Goal: Task Accomplishment & Management: Manage account settings

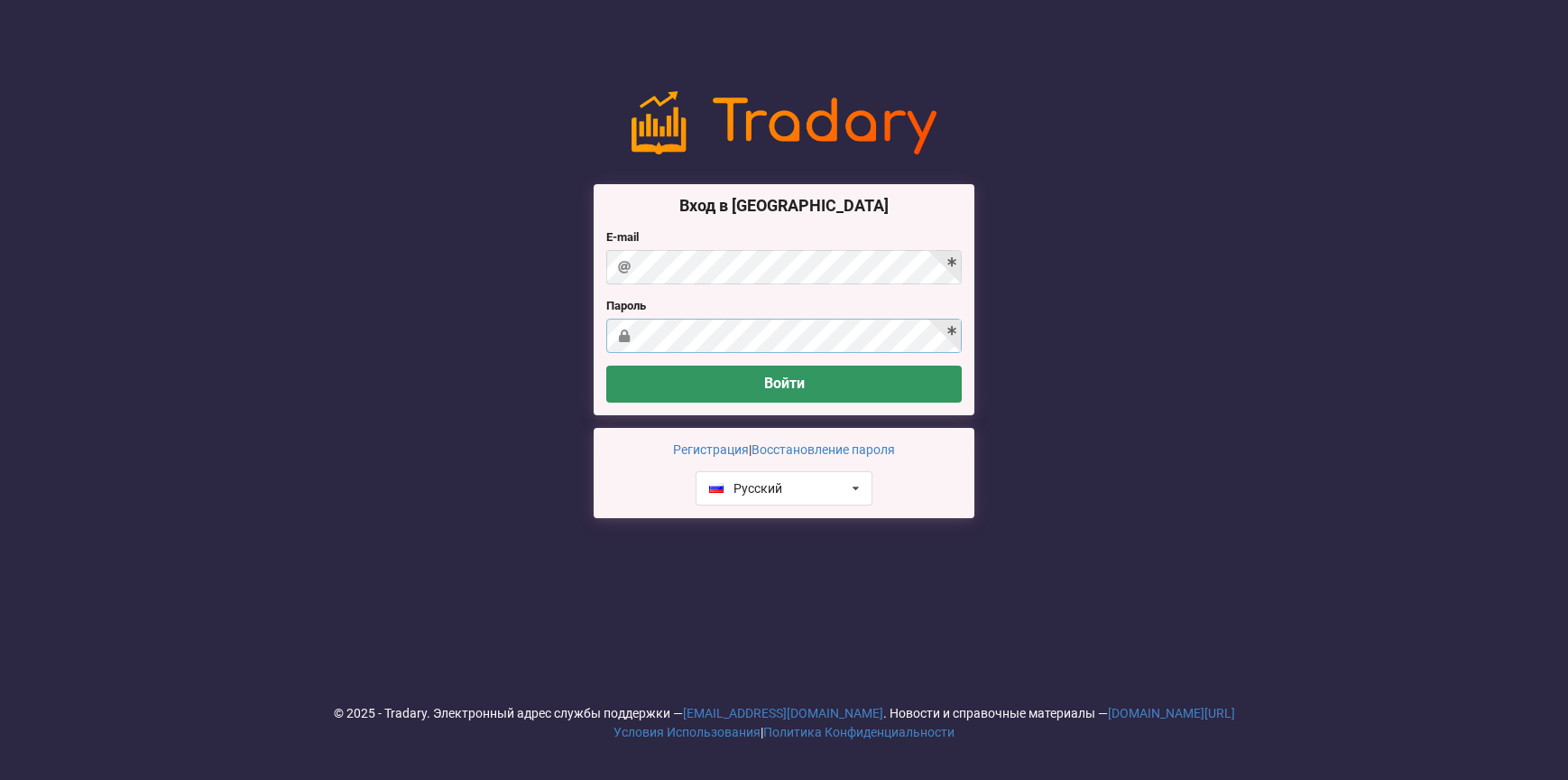
click at [607, 366] on button "Войти" at bounding box center [784, 385] width 356 height 37
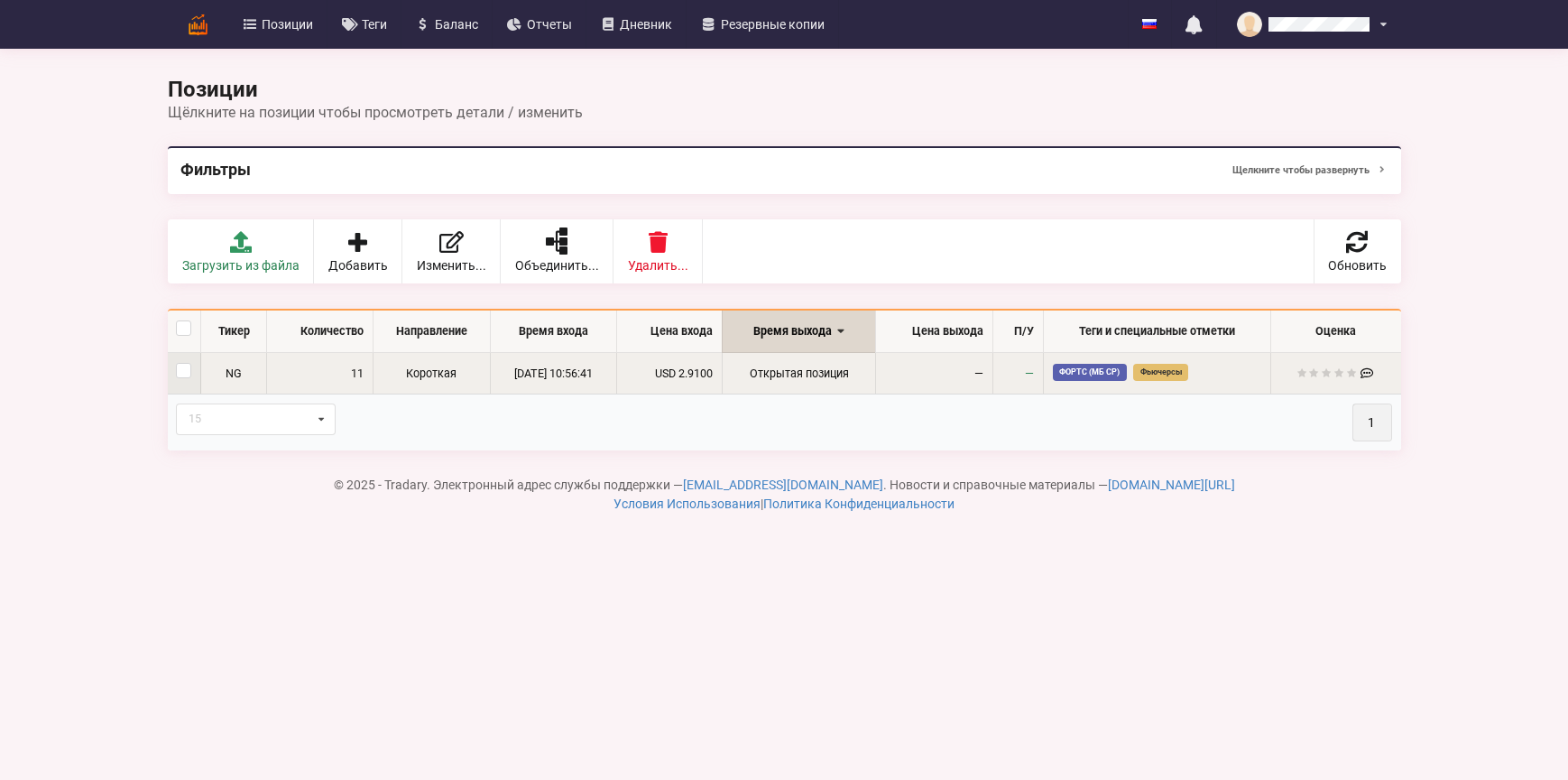
click at [982, 364] on td "—" at bounding box center [933, 374] width 117 height 41
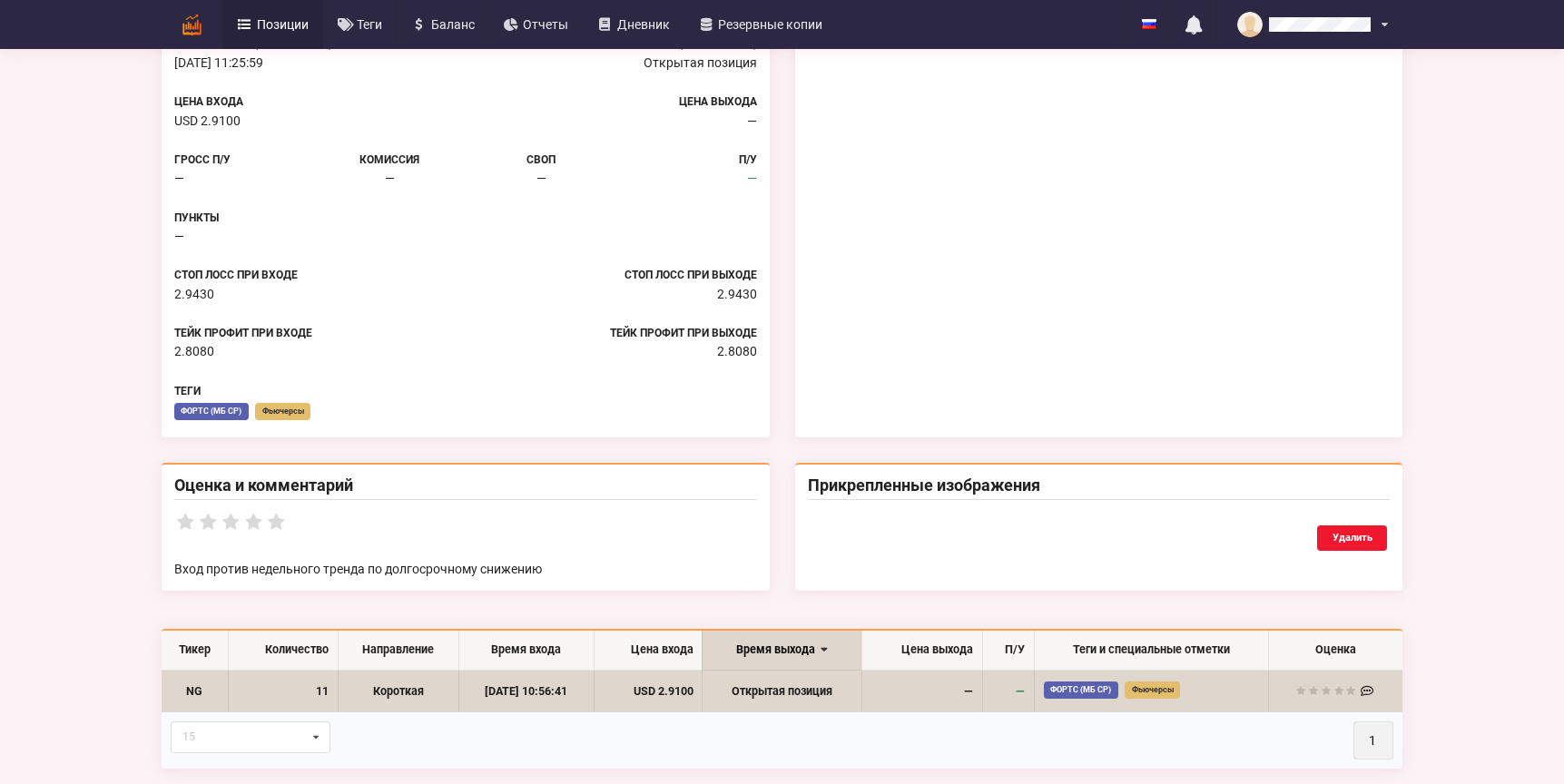
scroll to position [687, 0]
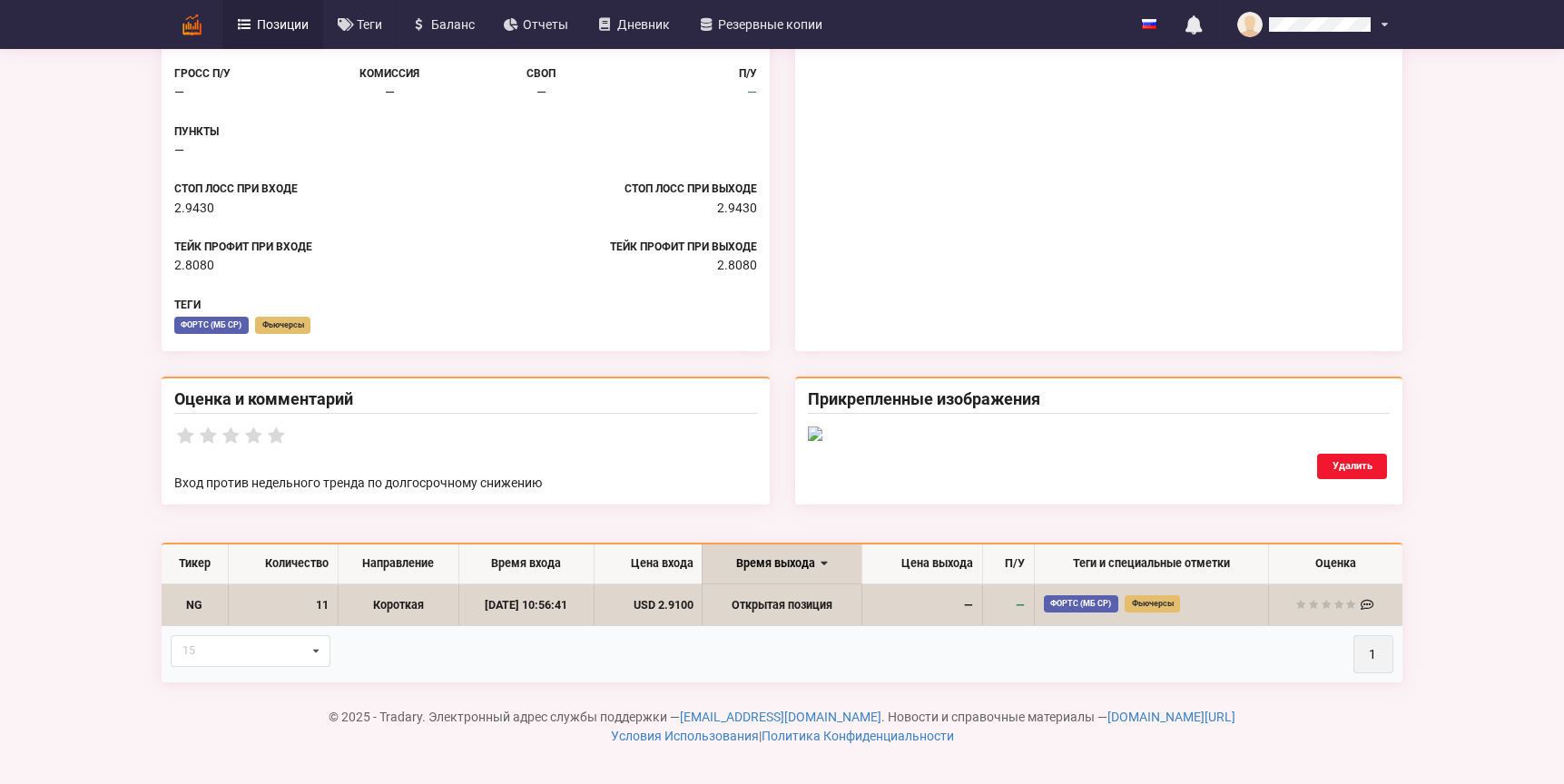
click at [1454, 332] on div "Детали позиции Вернуться к списку позиций 11 Короткая NG; 2025‑08‑28 10:56:41 П…" at bounding box center [782, 163] width 1564 height 1224
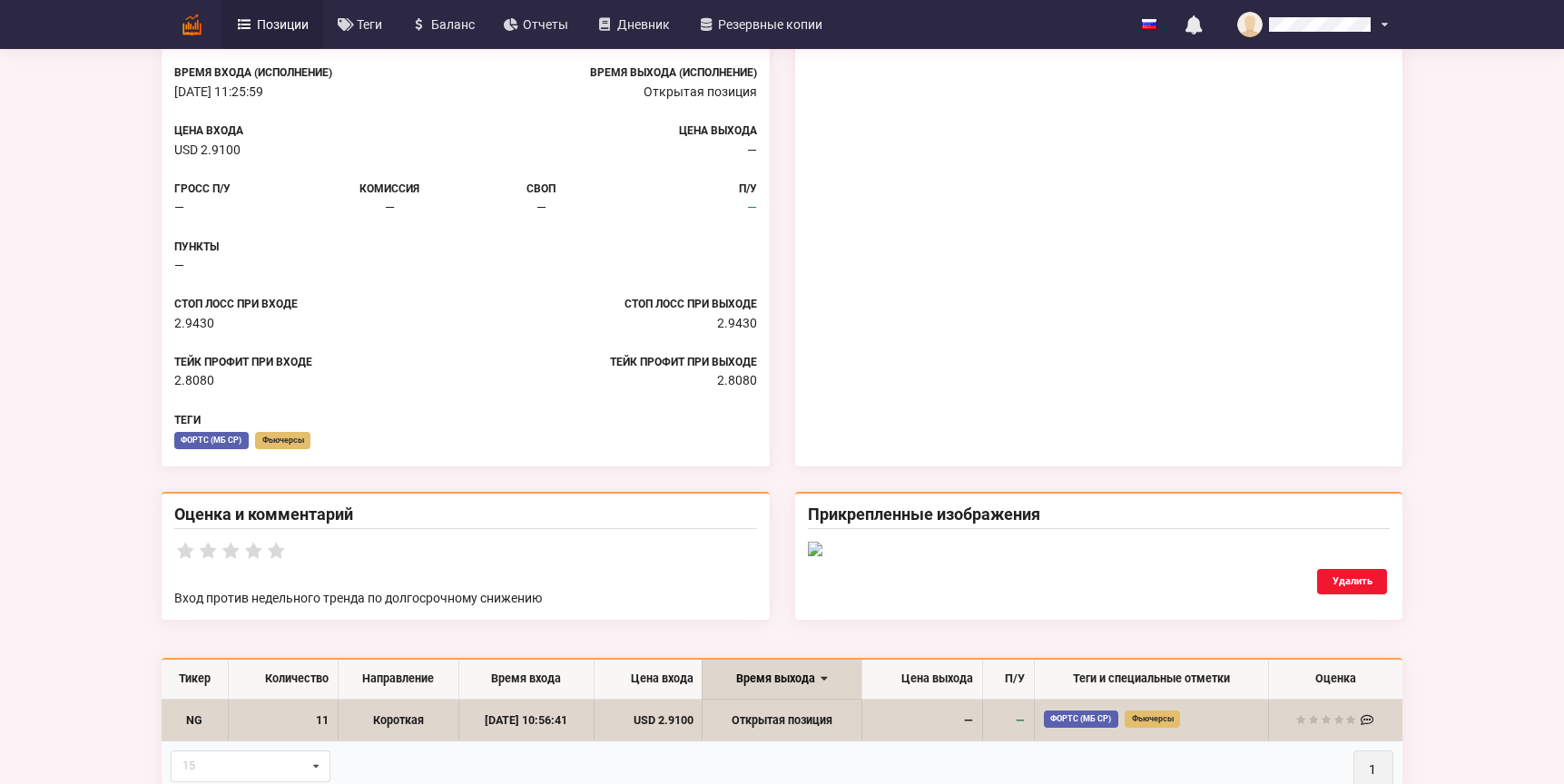
scroll to position [0, 0]
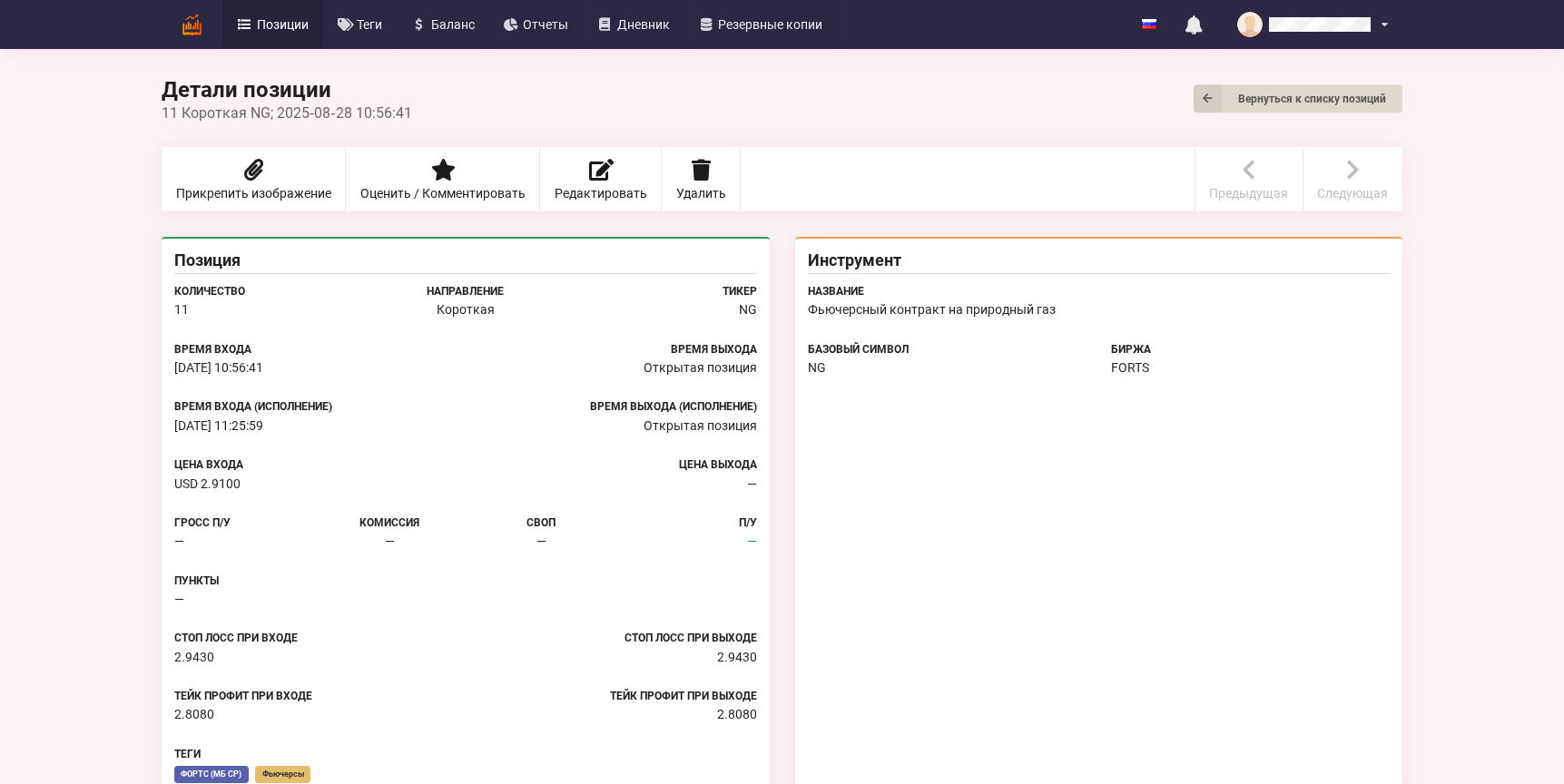
click at [264, 32] on link "Позиции" at bounding box center [273, 25] width 101 height 49
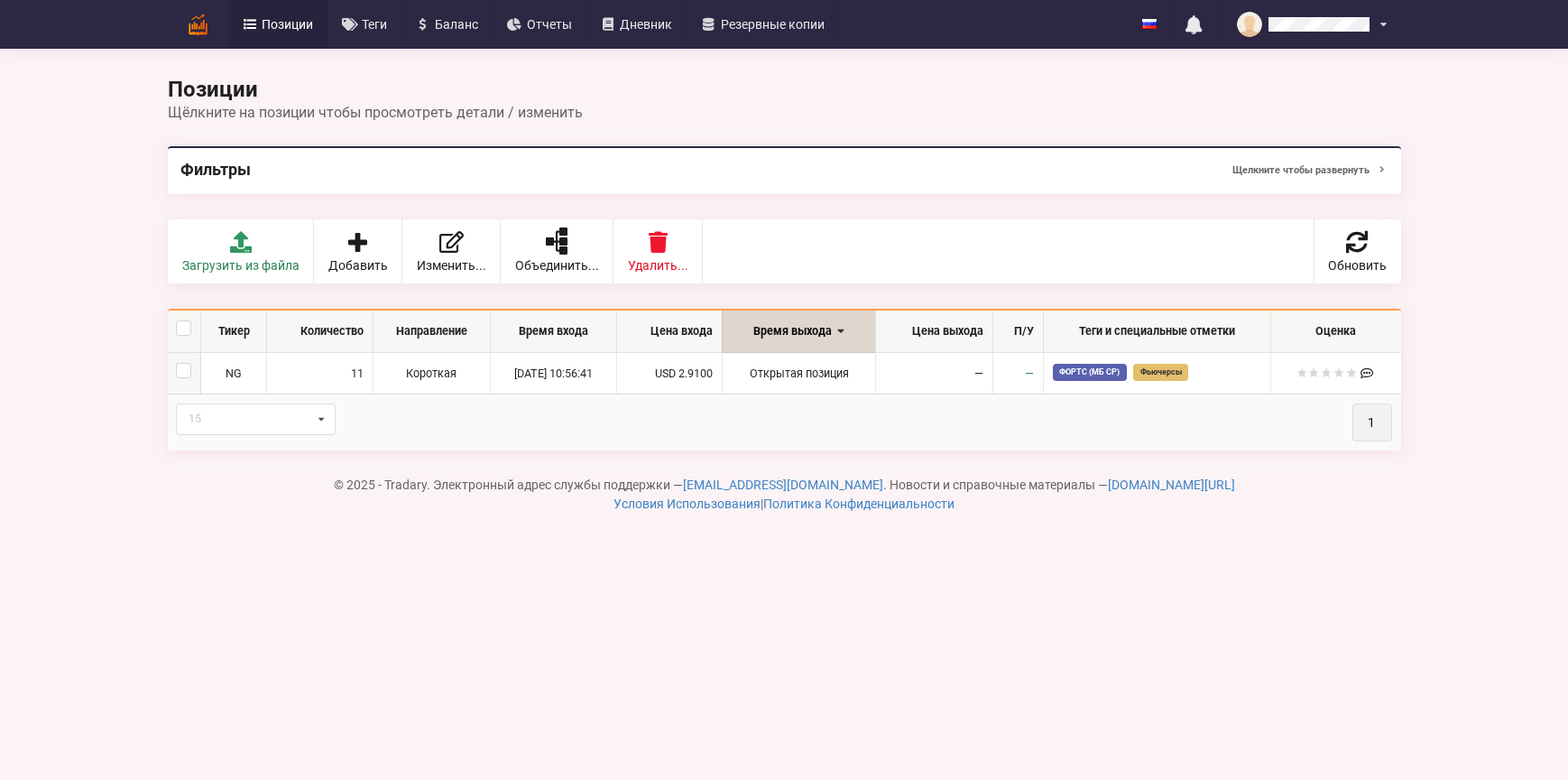
click at [203, 18] on img at bounding box center [198, 25] width 31 height 31
click at [202, 29] on img at bounding box center [198, 25] width 31 height 31
click at [151, 426] on div "Позиции Щёлкните на позиции чтобы просмотреть детали / изменить Фильтры Щелкнит…" at bounding box center [784, 271] width 1568 height 543
click at [768, 577] on body "Позиции Теги [GEOGRAPHIC_DATA] Отчеты Дневник Резервные копии English Русский Н…" at bounding box center [784, 390] width 1568 height 780
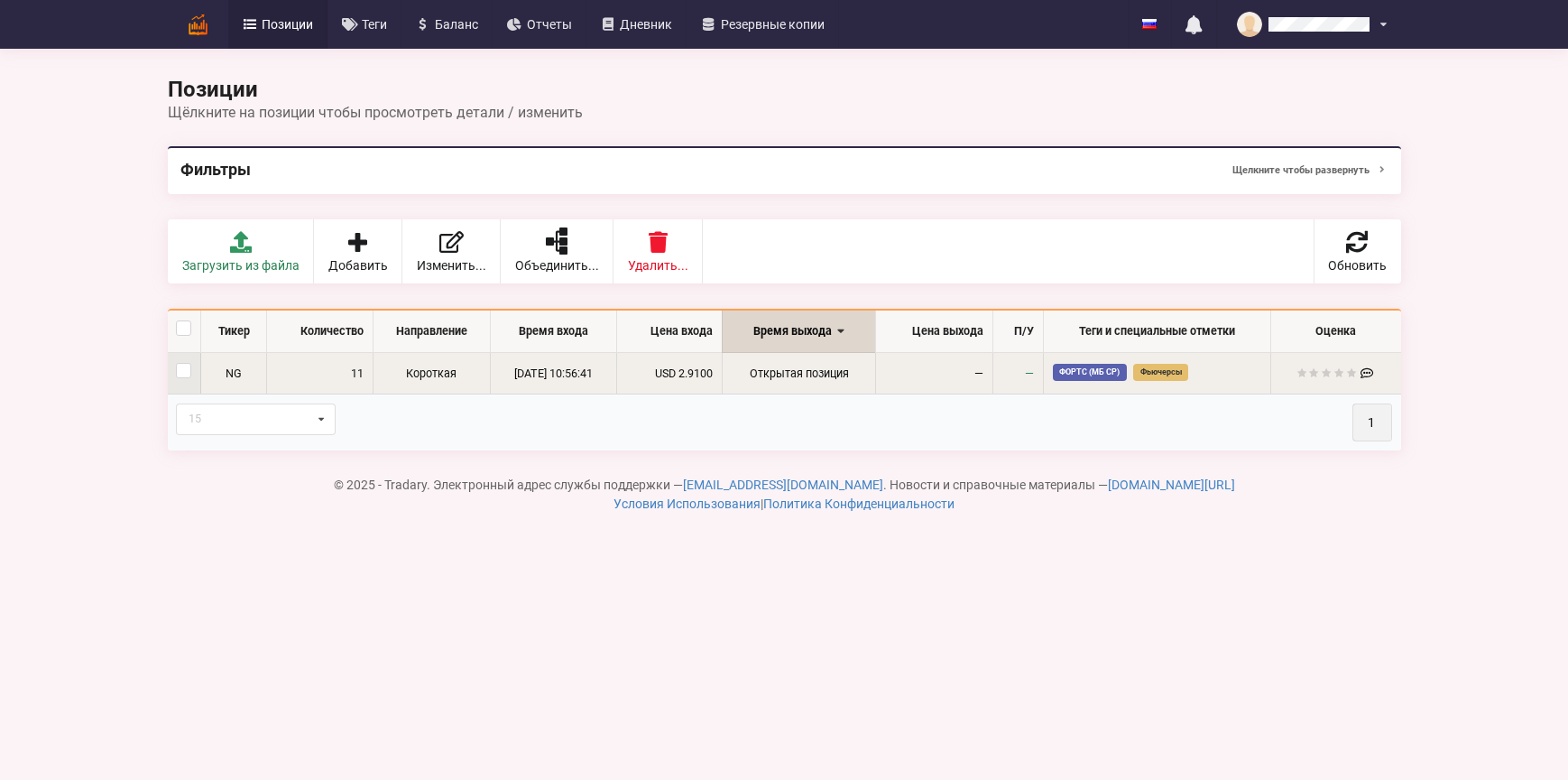
click at [327, 368] on td "11" at bounding box center [319, 374] width 106 height 41
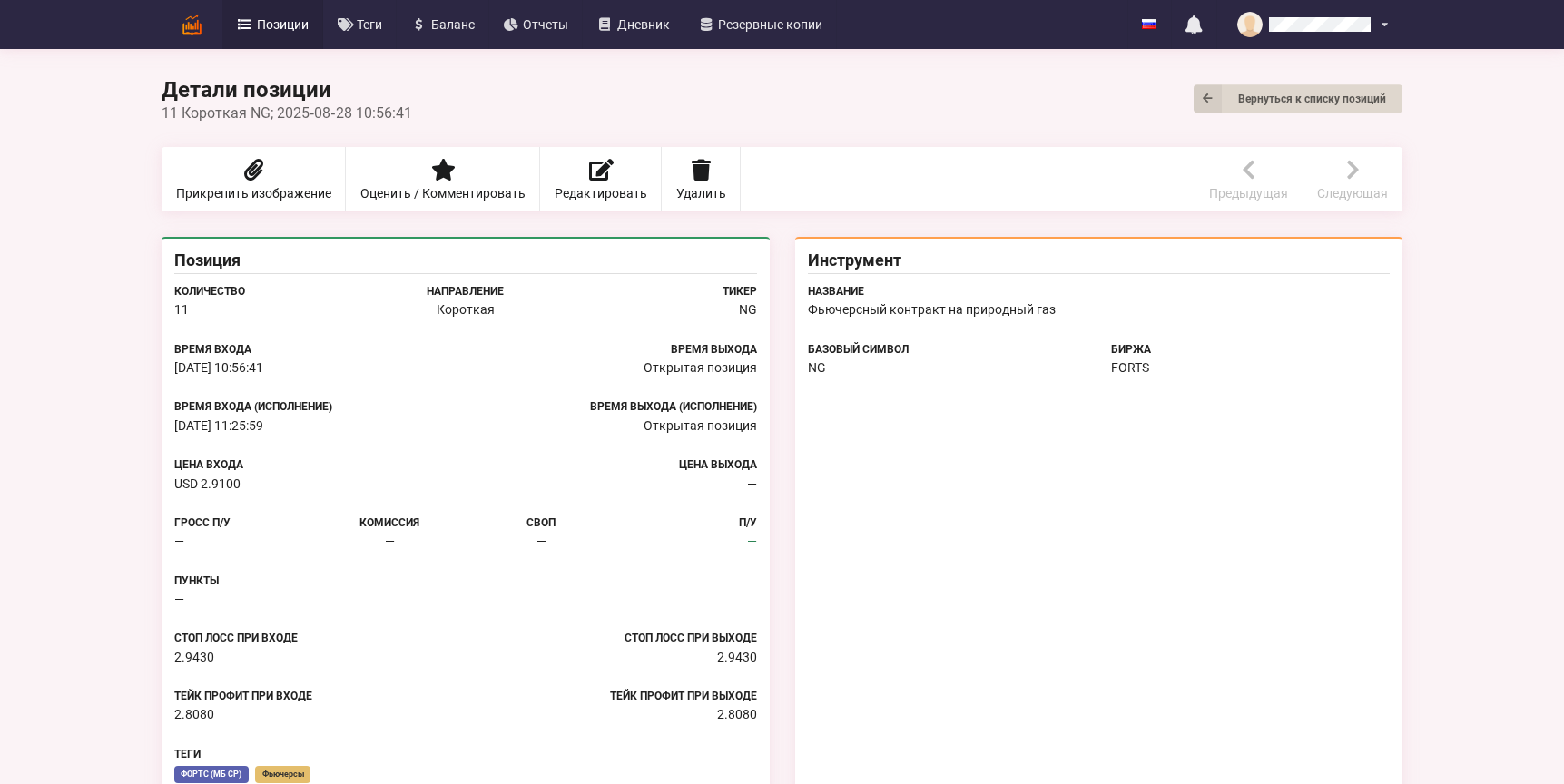
click at [182, 25] on img at bounding box center [192, 25] width 32 height 32
click at [299, 21] on span "Позиции" at bounding box center [283, 24] width 51 height 13
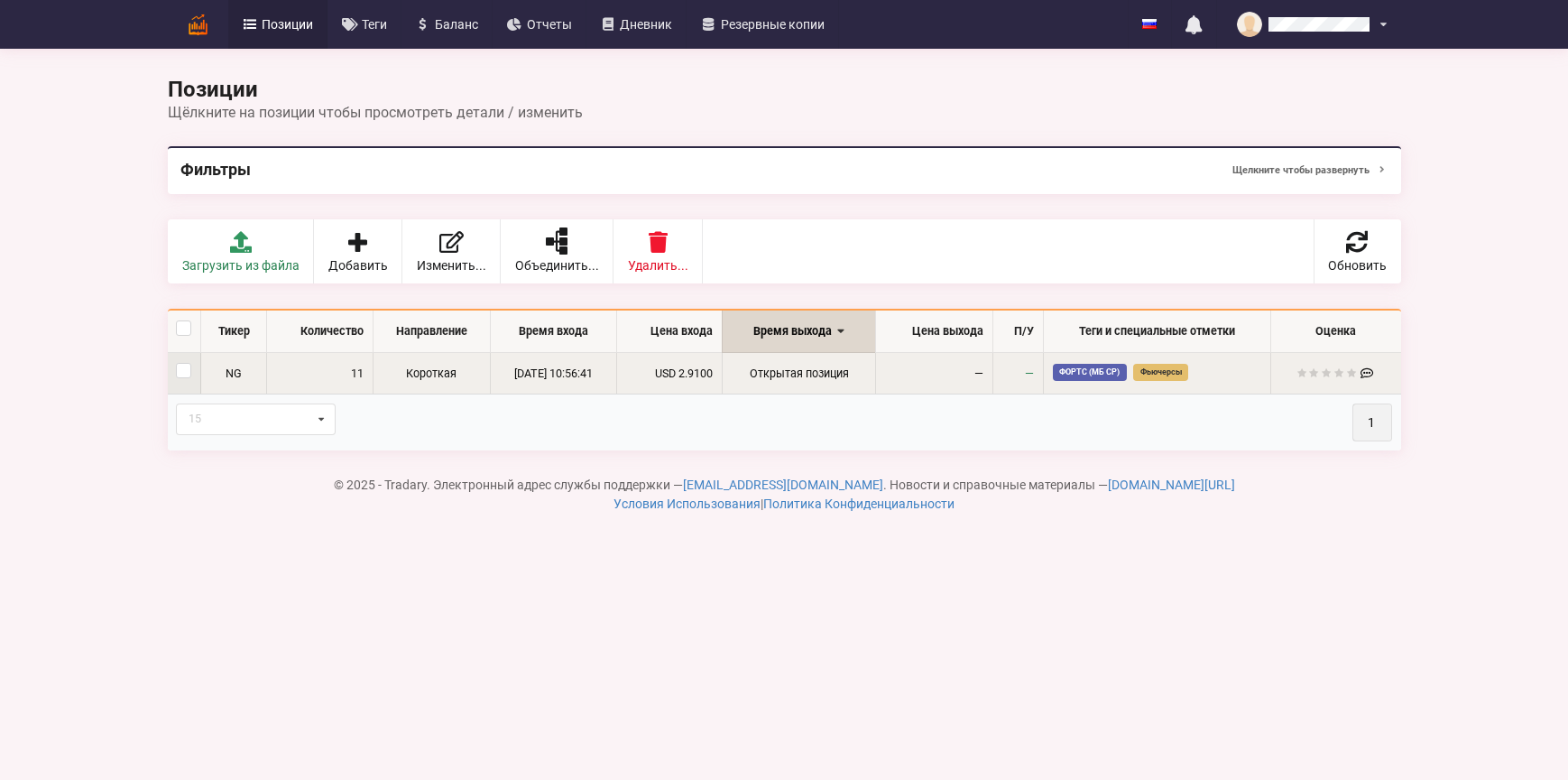
click at [383, 366] on td "Короткая" at bounding box center [431, 374] width 117 height 41
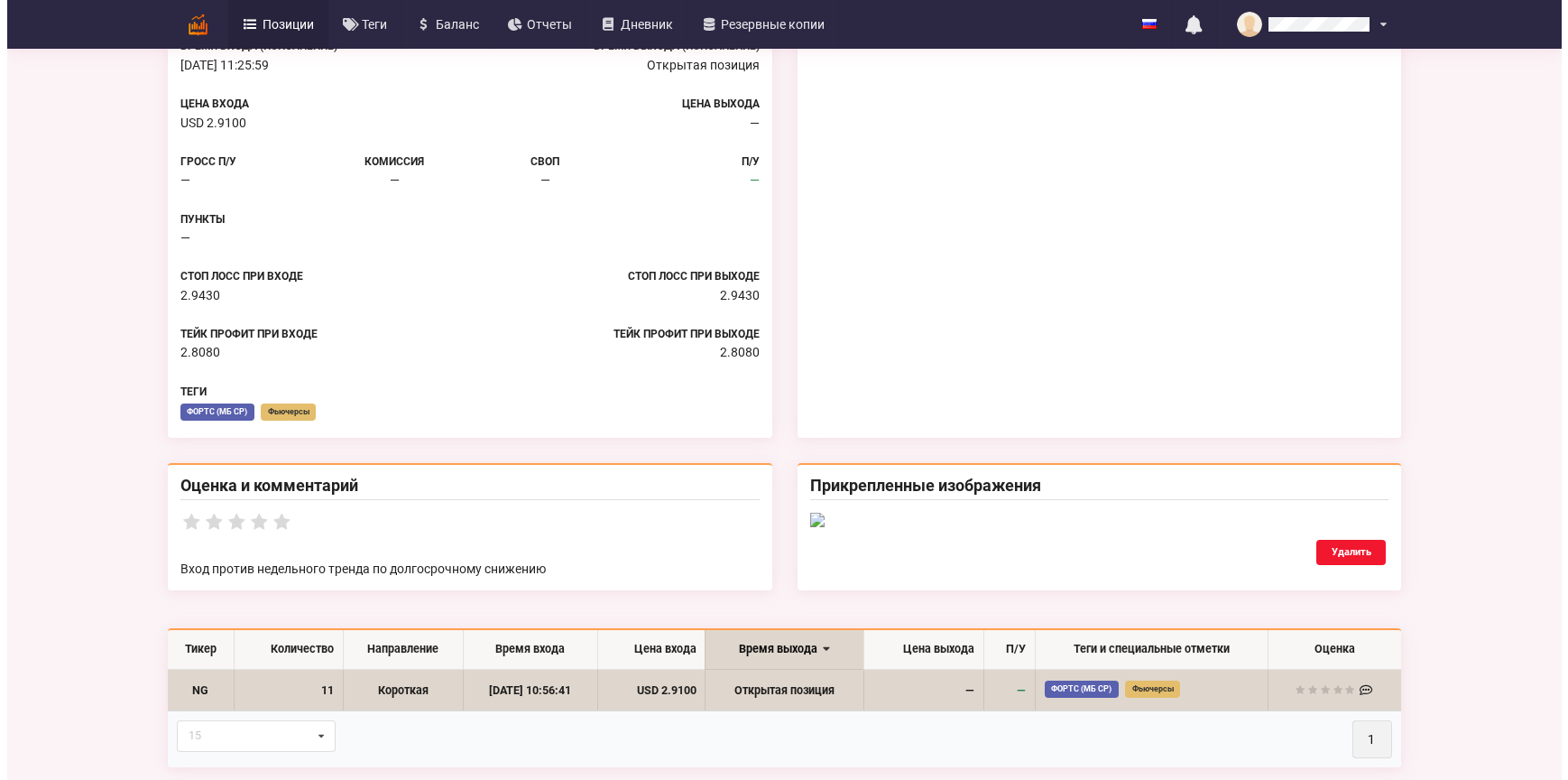
scroll to position [542, 0]
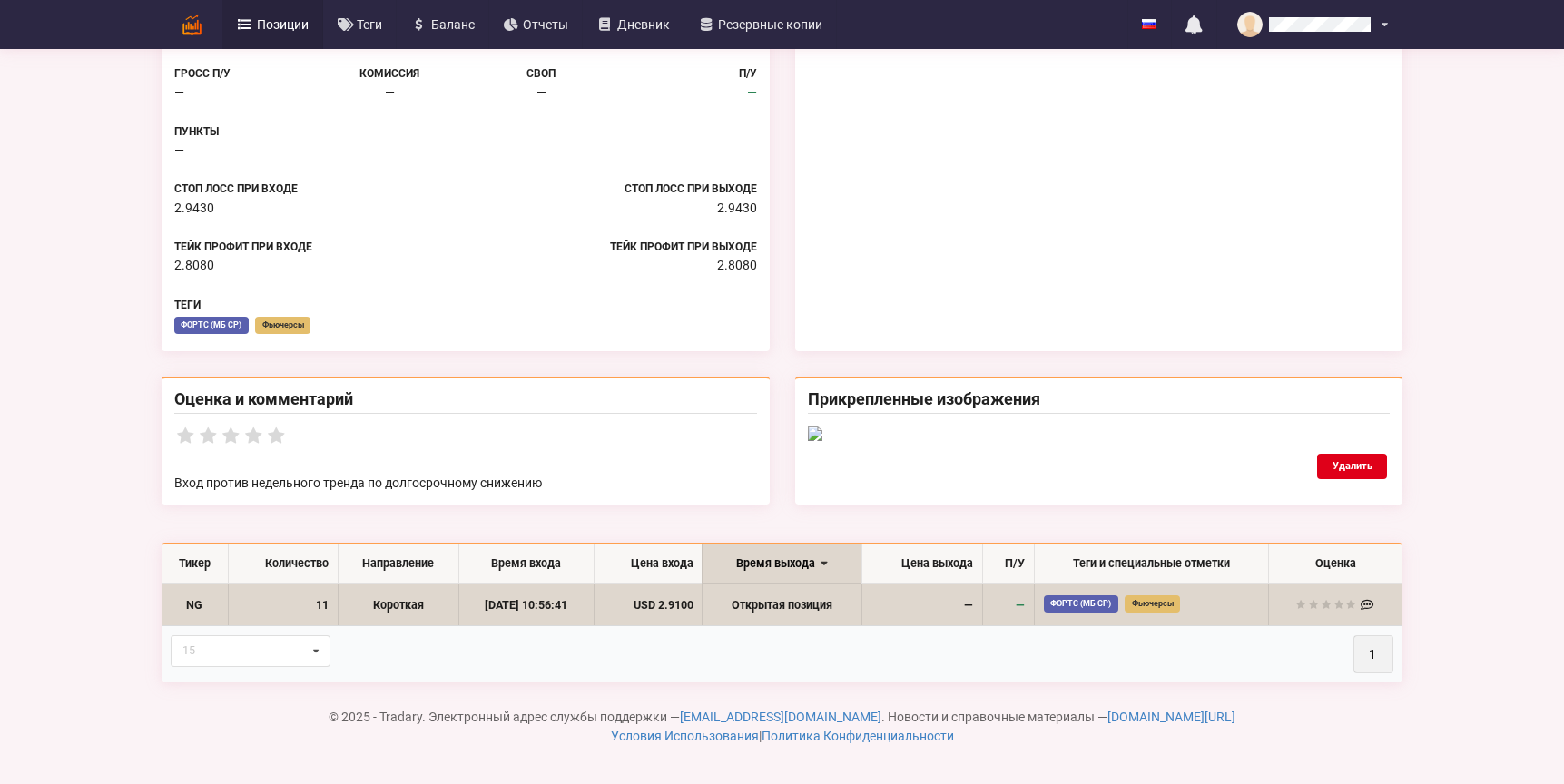
click at [1351, 479] on button "Удалить" at bounding box center [1352, 467] width 70 height 26
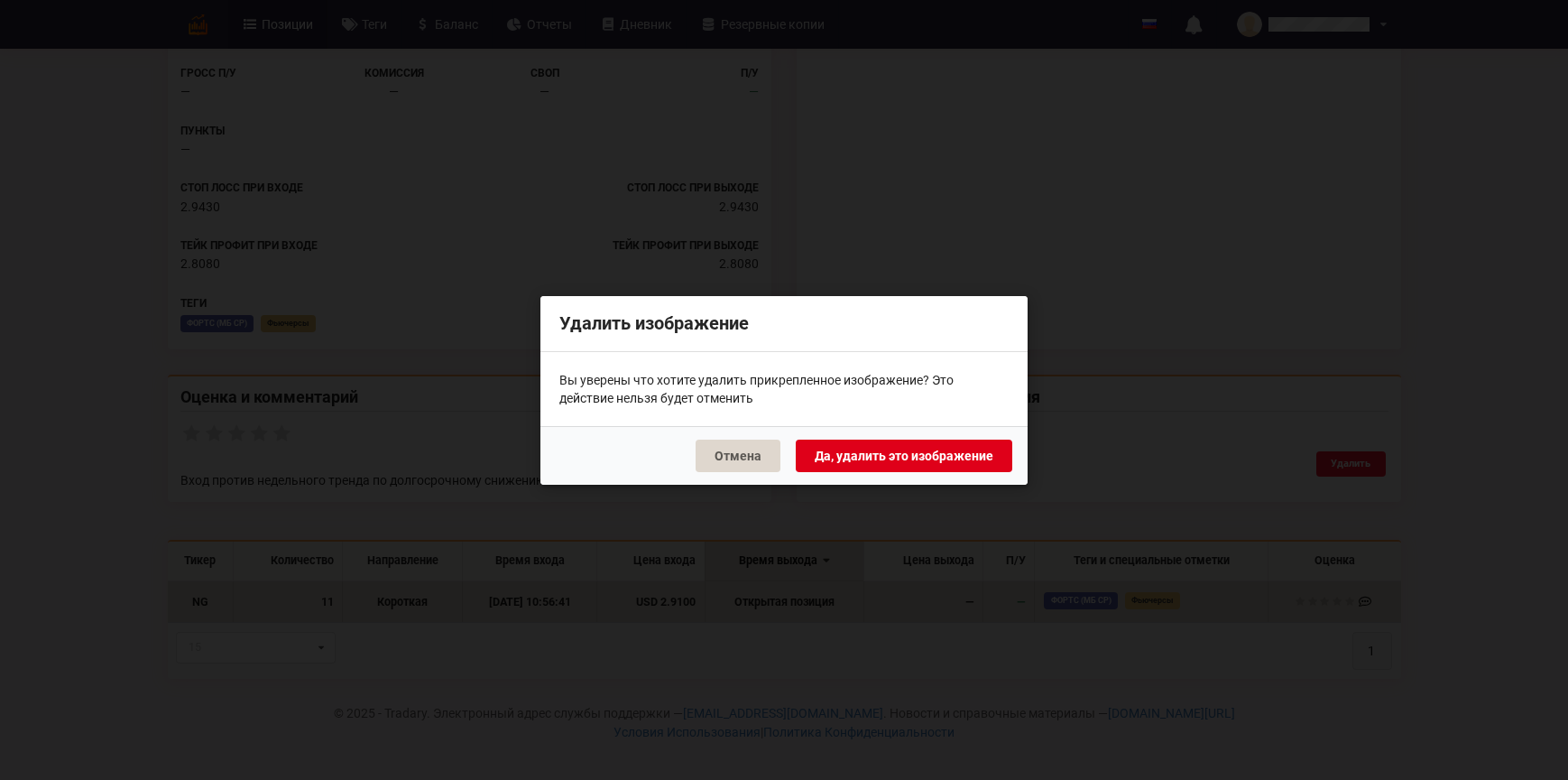
click at [919, 453] on button "Да, удалить это изображение" at bounding box center [903, 454] width 216 height 32
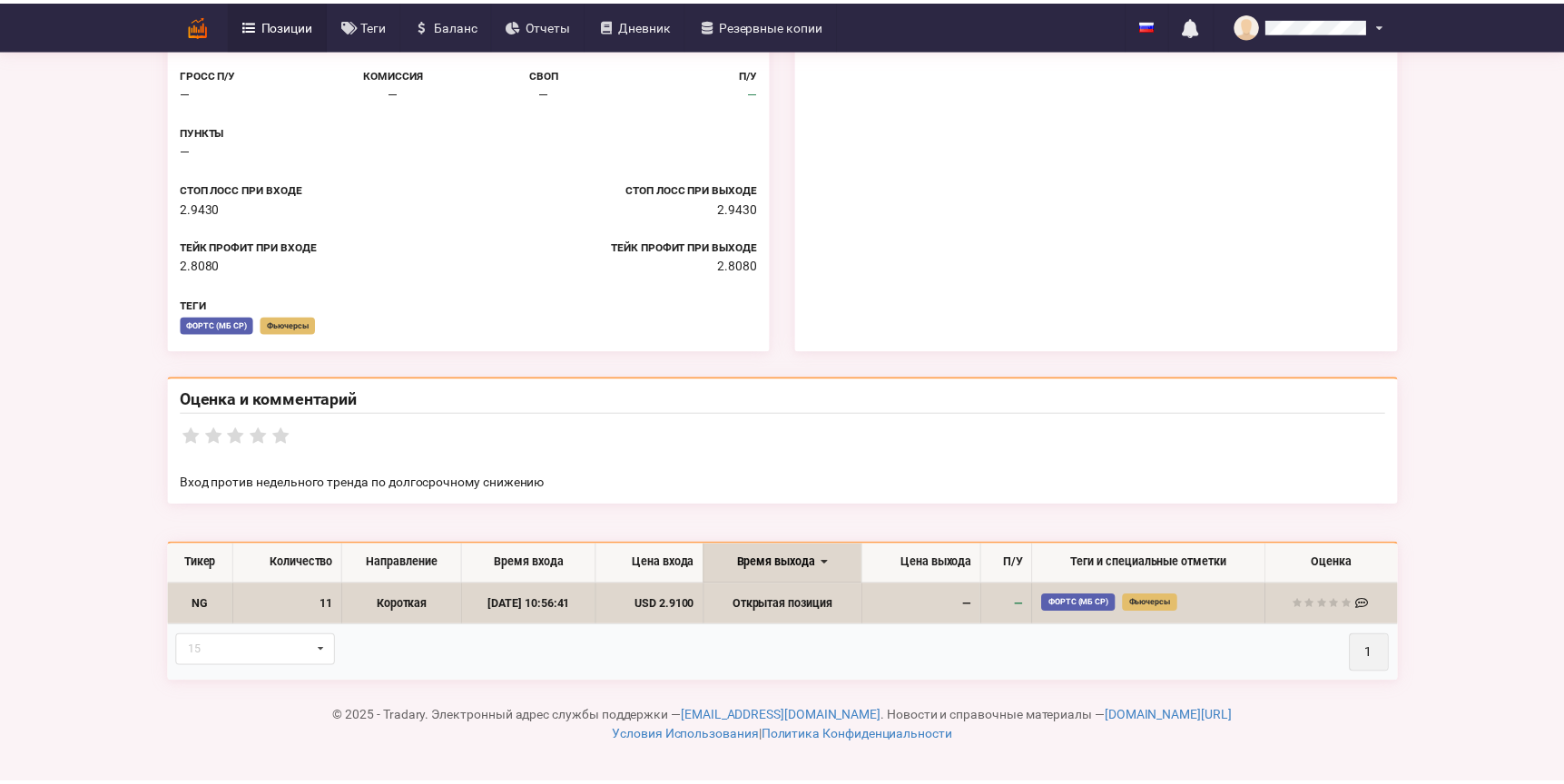
scroll to position [447, 0]
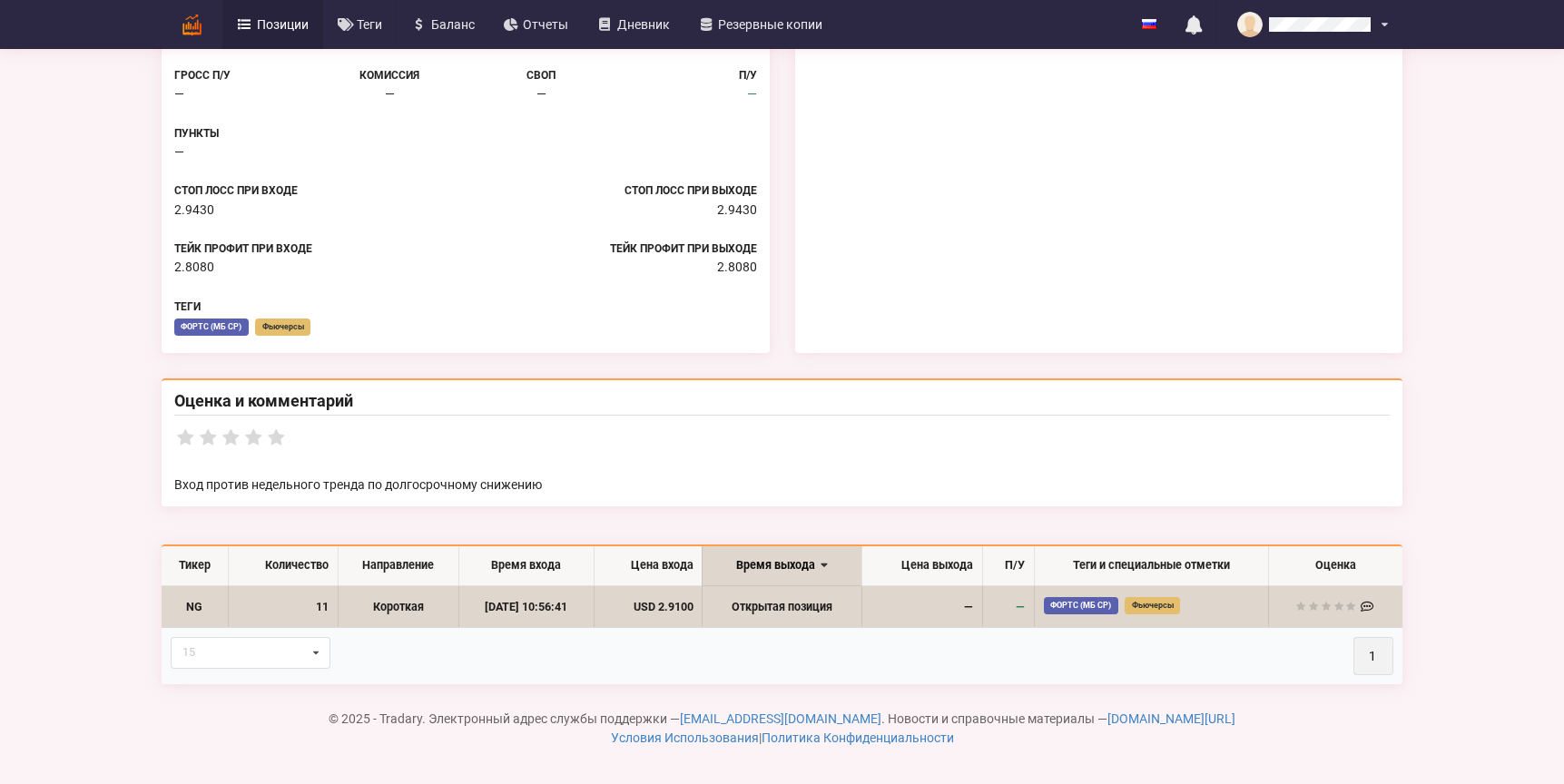
click at [332, 478] on p "Вход против недельного тренда по долгосрочному снижению" at bounding box center [782, 484] width 1216 height 18
click at [505, 467] on div "Вход против недельного тренда по долгосрочному снижению" at bounding box center [782, 484] width 1242 height 44
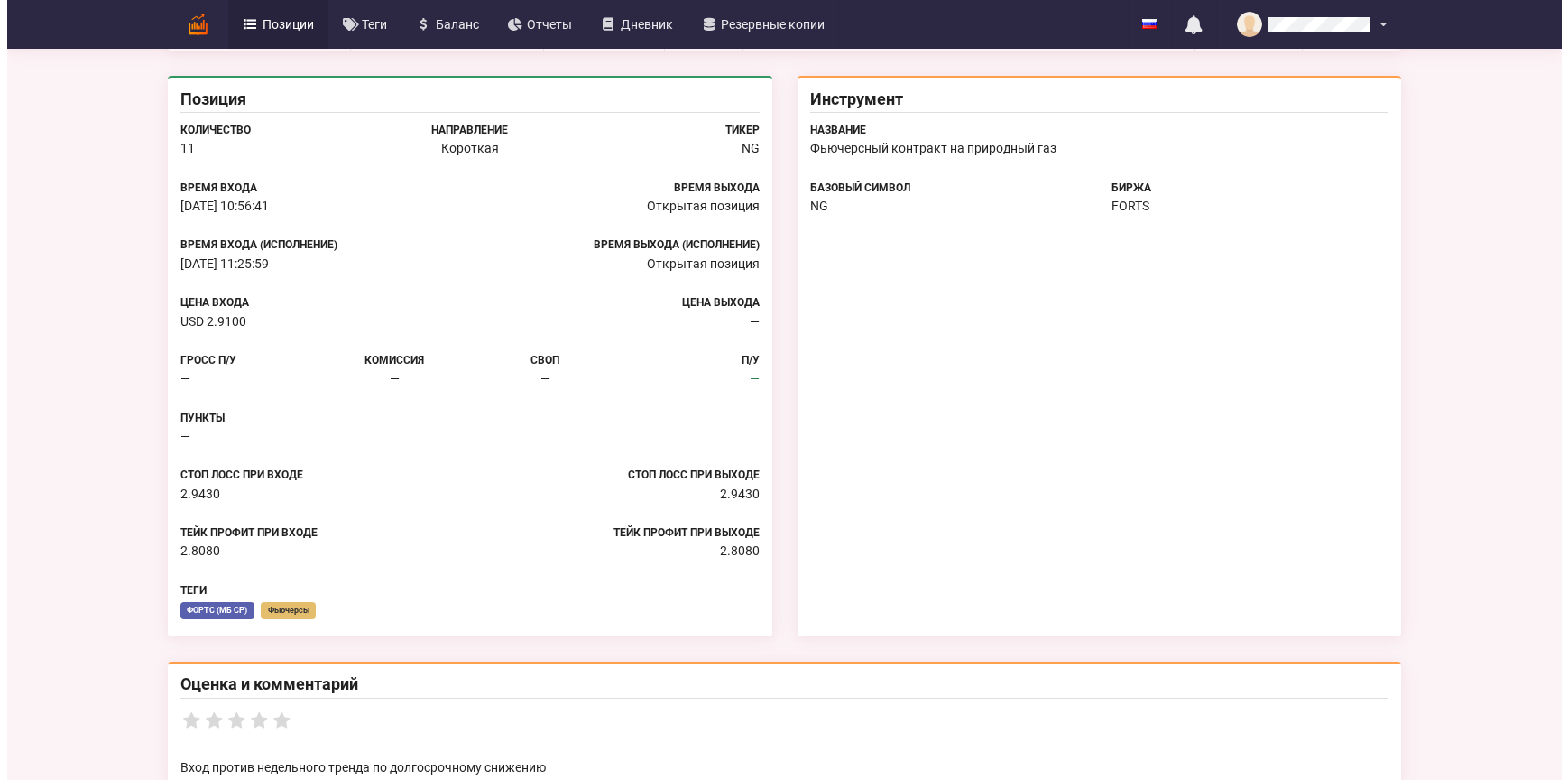
scroll to position [0, 0]
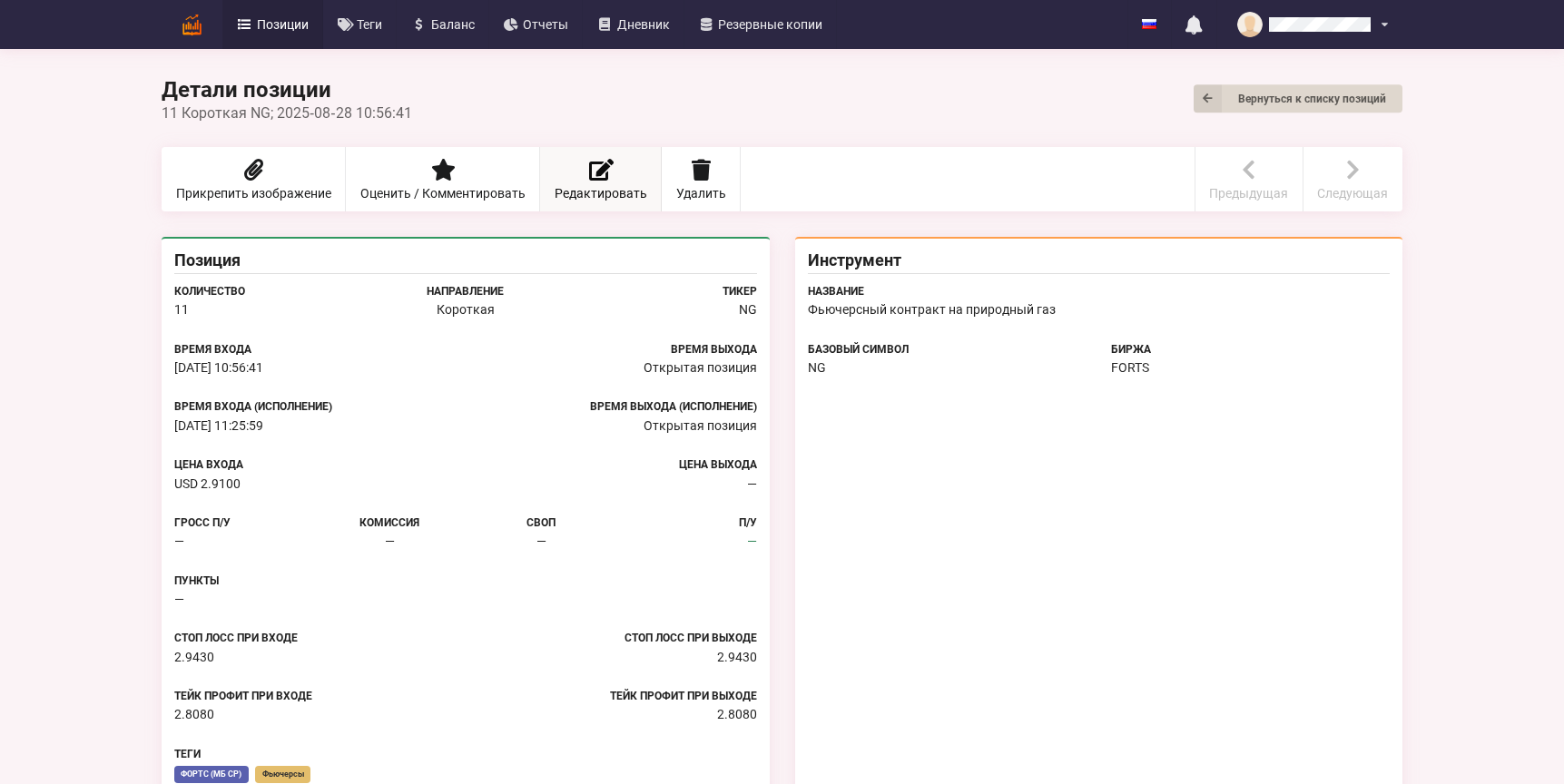
click at [602, 188] on span "Редактировать" at bounding box center [601, 193] width 93 height 13
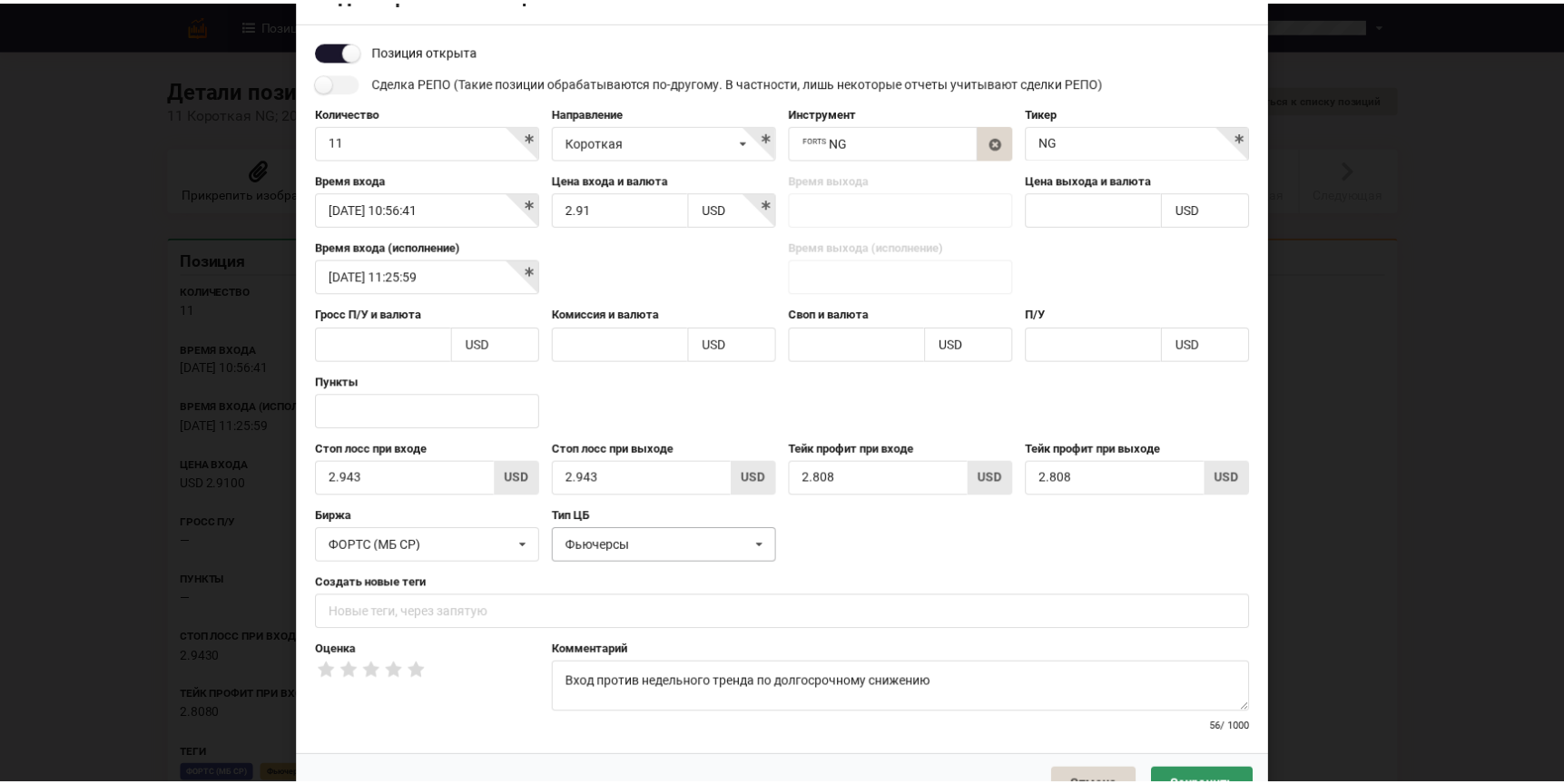
scroll to position [94, 0]
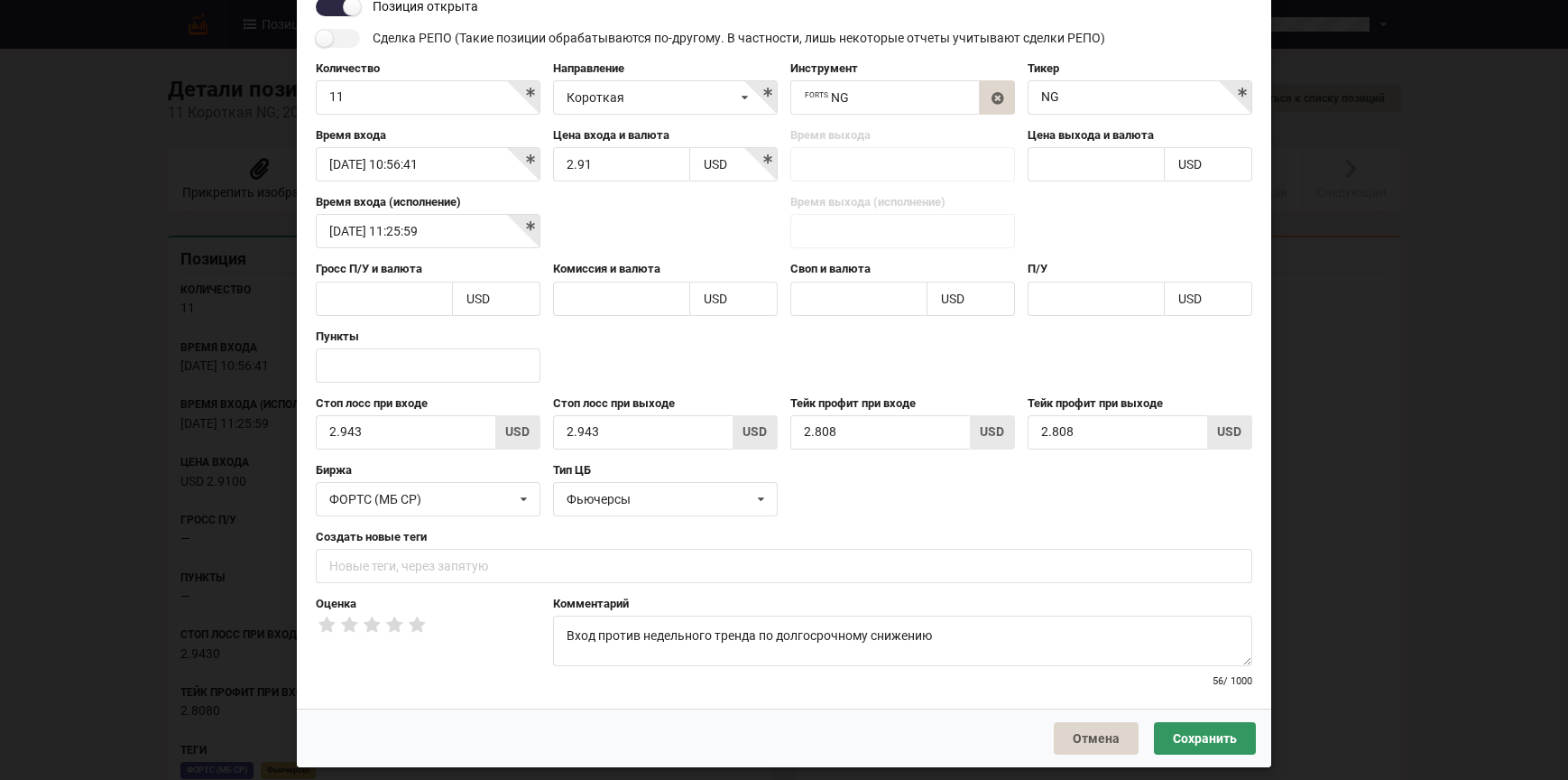
click at [983, 624] on div "Комментарий Вход против недельного тренда по долгосрочному снижению 56 / 1000" at bounding box center [902, 642] width 712 height 93
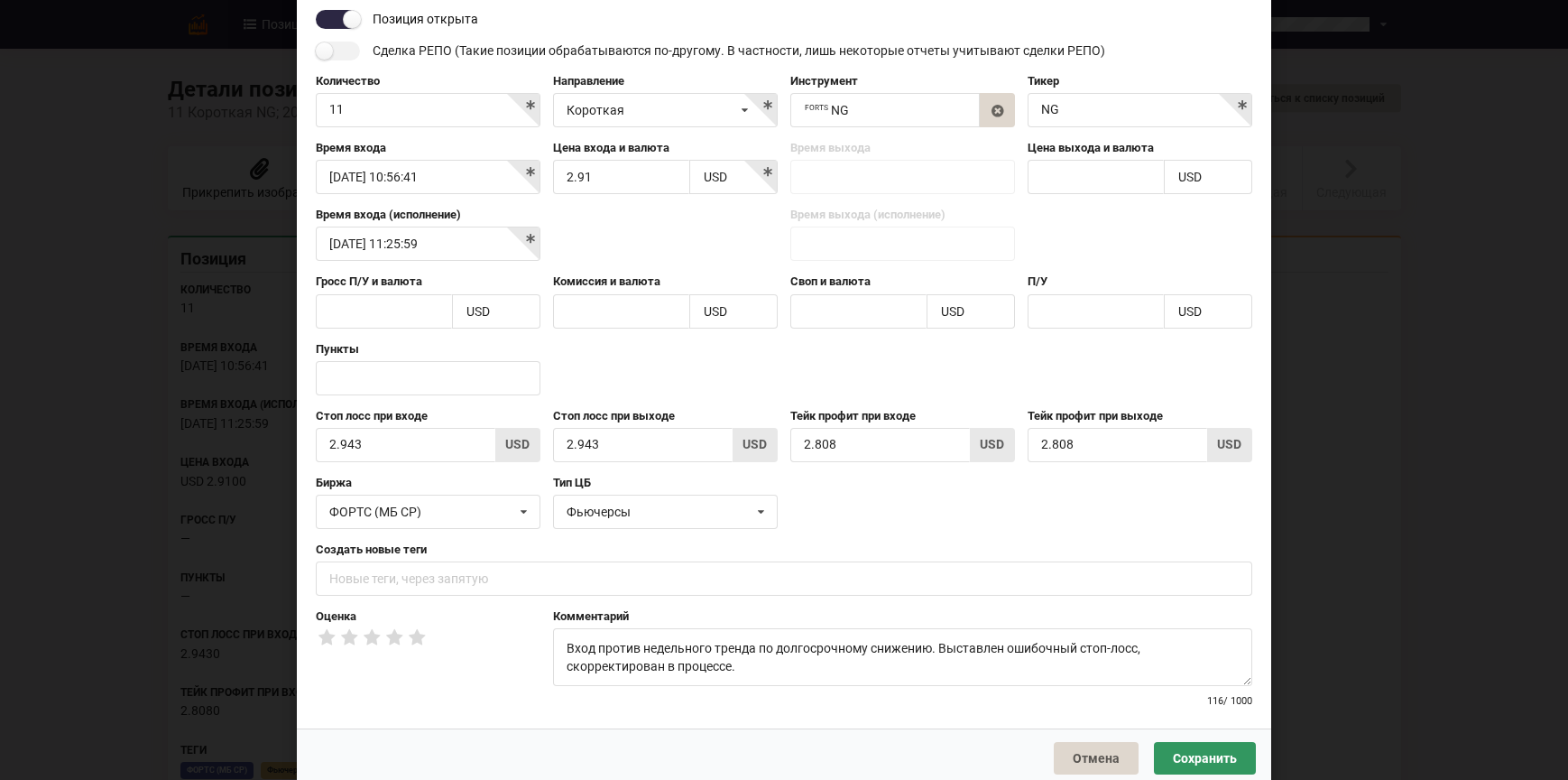
click at [675, 238] on div at bounding box center [665, 233] width 237 height 54
click at [408, 445] on input "2.943" at bounding box center [405, 445] width 180 height 34
click at [389, 420] on label "Стоп лосс при входе" at bounding box center [428, 416] width 225 height 17
click at [642, 455] on input "2.943" at bounding box center [643, 445] width 180 height 34
drag, startPoint x: 578, startPoint y: 447, endPoint x: 624, endPoint y: 444, distance: 46.1
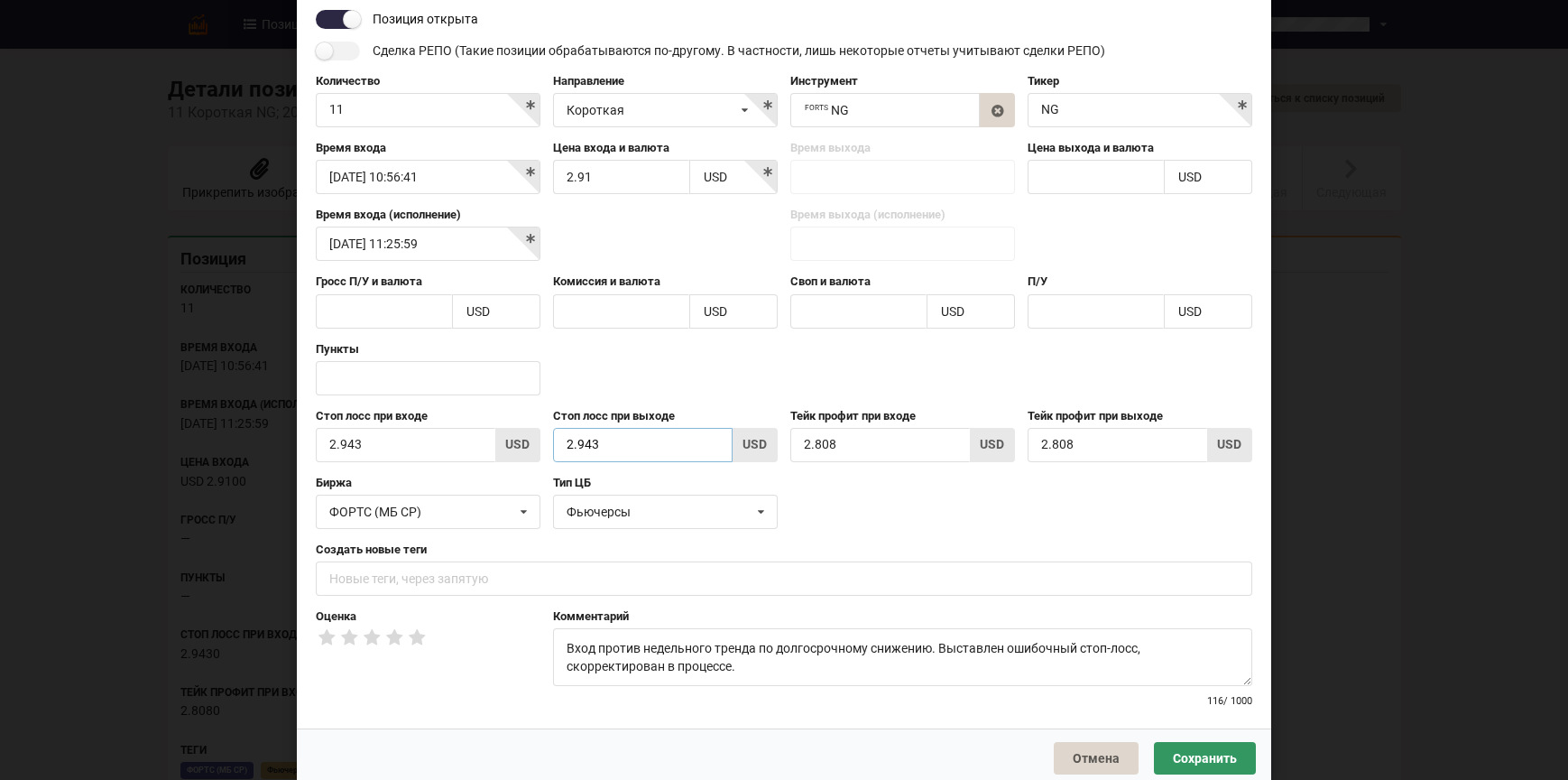
click at [621, 444] on input "2.943" at bounding box center [643, 445] width 180 height 34
type input "2.929"
click at [1018, 363] on div "Пункты" at bounding box center [784, 375] width 950 height 67
click at [1183, 759] on button "Сохранить" at bounding box center [1205, 757] width 102 height 32
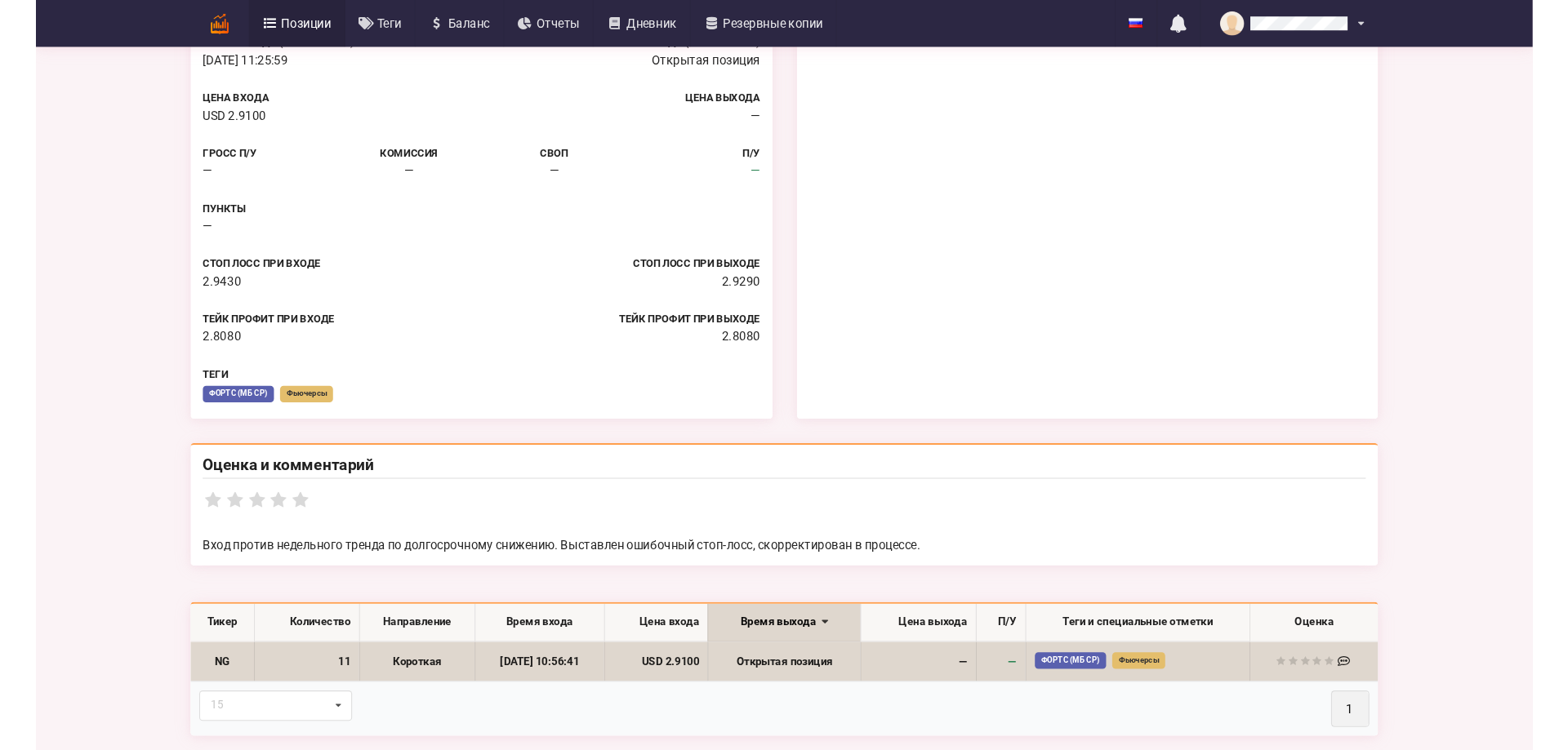
scroll to position [82, 0]
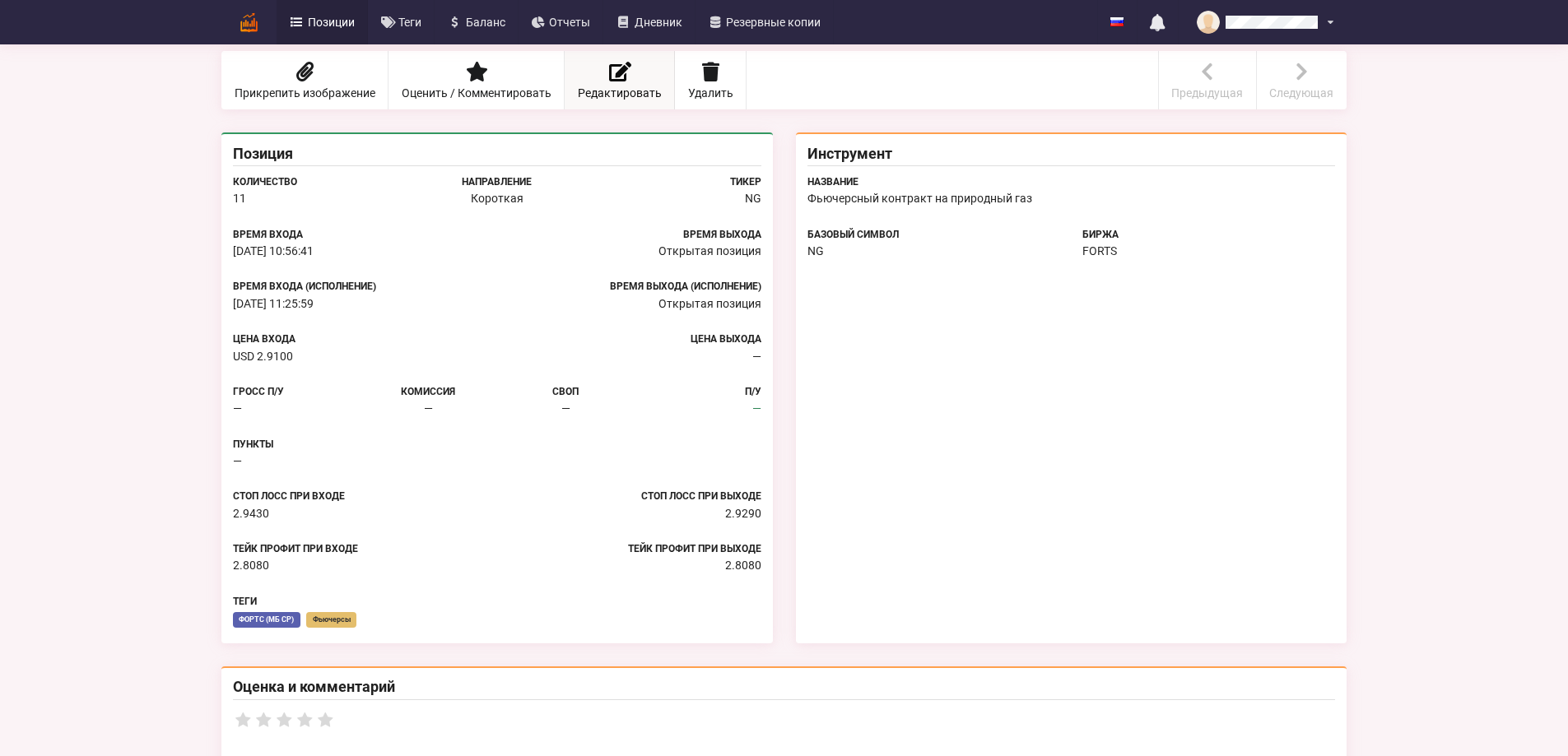
click at [565, 80] on link "Редактировать" at bounding box center [620, 80] width 110 height 58
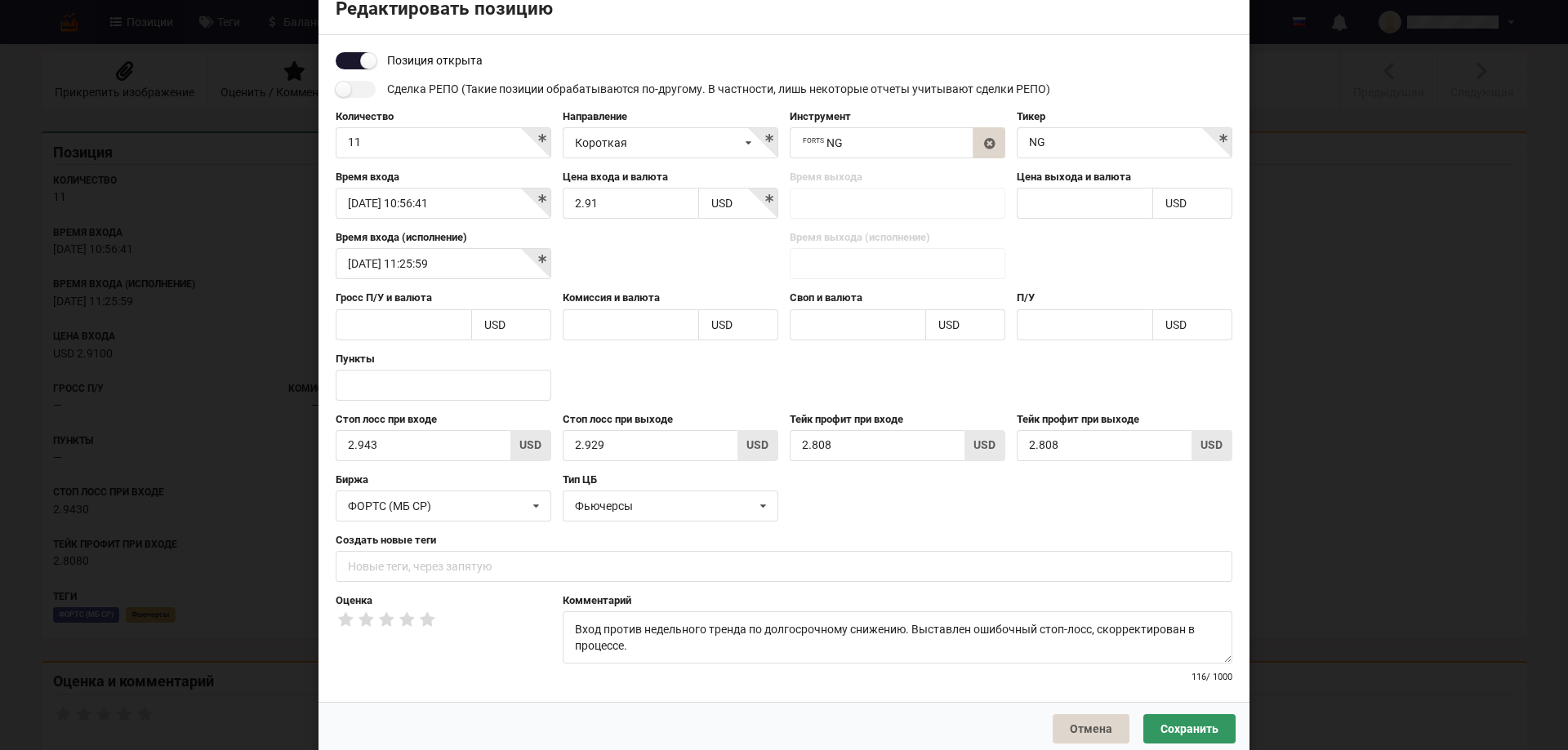
scroll to position [45, 0]
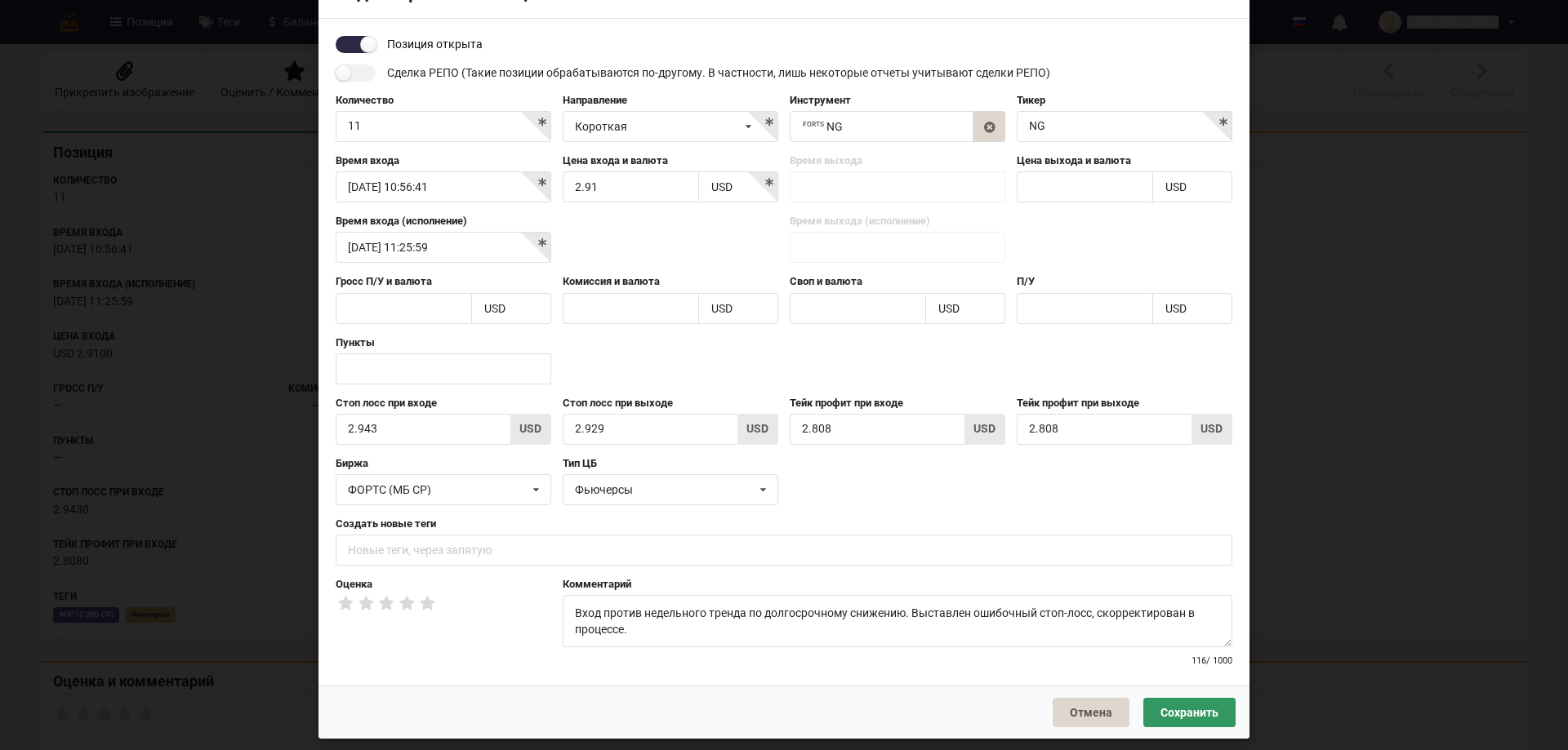
click at [860, 509] on div "Биржа ФОРТС (МБ СР) AMEX CBOT CBOT/Globex CME CME/Globex COMEX" at bounding box center [784, 487] width 909 height 60
click at [338, 544] on input "text" at bounding box center [784, 550] width 897 height 31
click at [357, 543] on input "text" at bounding box center [784, 550] width 897 height 31
click at [1128, 494] on div "Биржа ФОРТС (МБ СР) AMEX CBOT CBOT/Globex CME CME/Globex COMEX" at bounding box center [784, 487] width 909 height 60
click at [1114, 705] on button "Отмена" at bounding box center [1091, 713] width 77 height 29
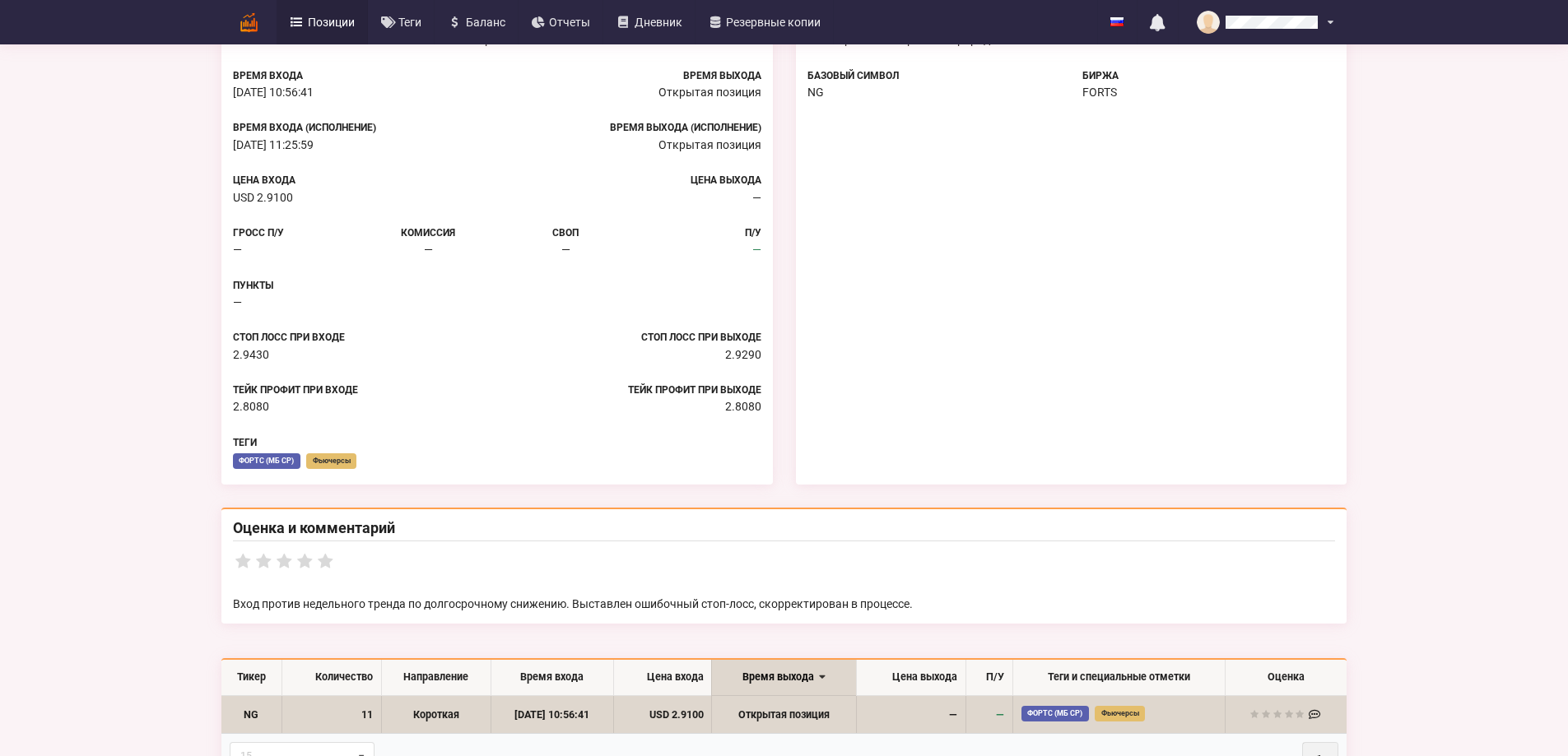
scroll to position [361, 0]
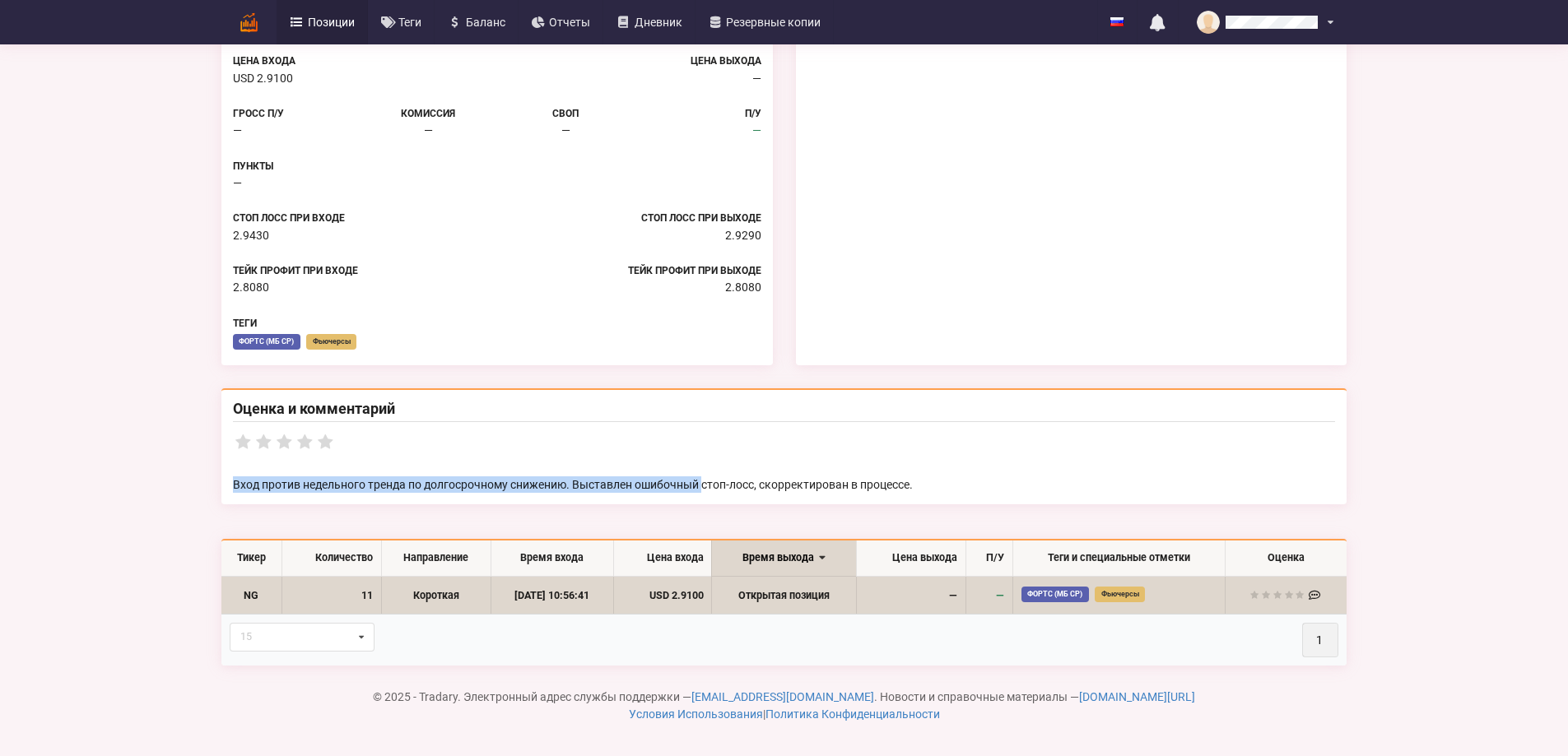
drag, startPoint x: 522, startPoint y: 464, endPoint x: 915, endPoint y: 457, distance: 393.1
click at [889, 456] on div "Вход против недельного тренда по долгосрочному снижению. Выставлен ошибочный ст…" at bounding box center [784, 464] width 1126 height 83
click at [915, 457] on div at bounding box center [784, 444] width 1126 height 43
drag, startPoint x: 854, startPoint y: 505, endPoint x: 782, endPoint y: 421, distance: 110.6
click at [782, 421] on div "Оценка и комментарий Вход против недельного тренда по долгосрочному снижению. В…" at bounding box center [784, 446] width 1148 height 139
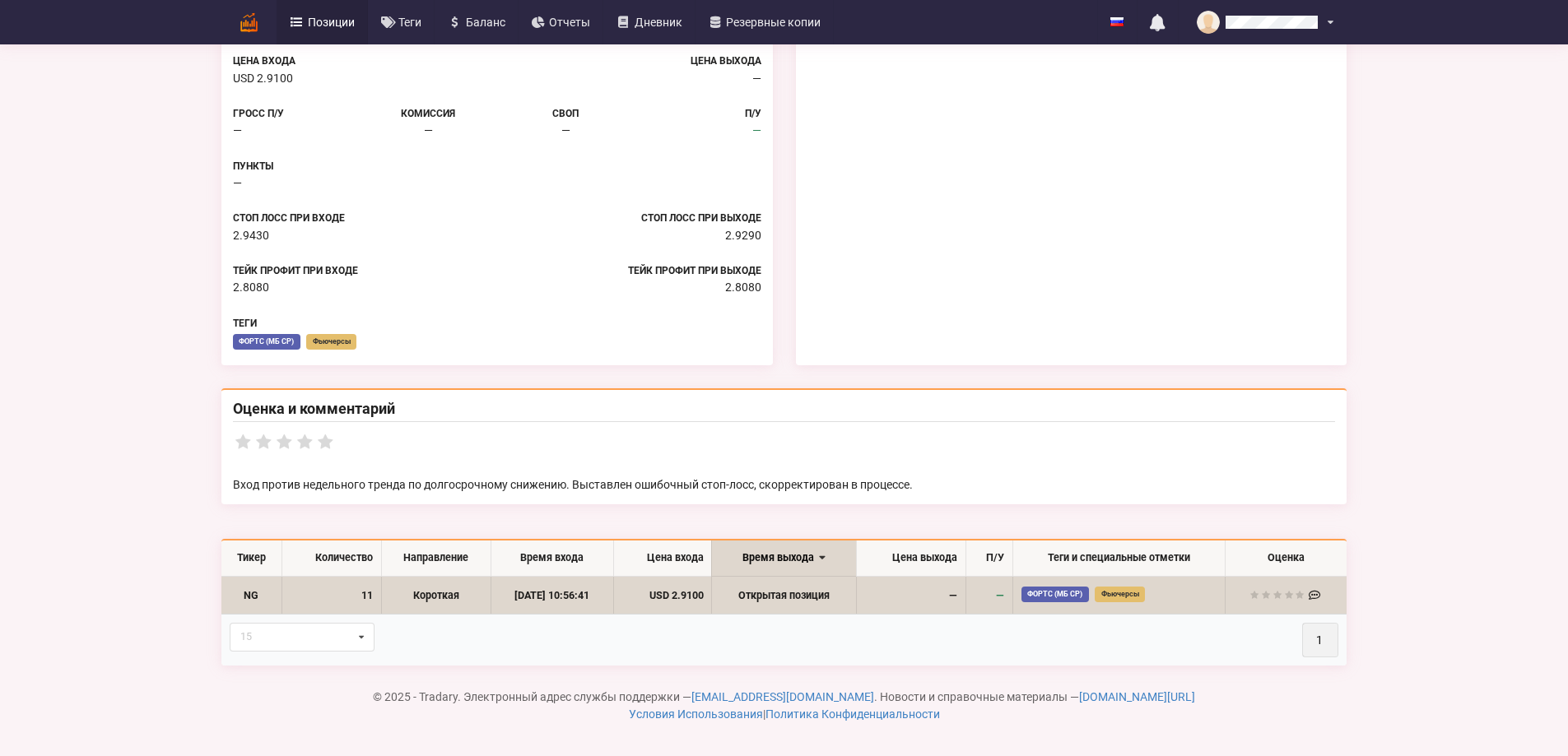
click at [781, 421] on div "Оценка и комментарий Вход против недельного тренда по долгосрочному снижению. В…" at bounding box center [784, 446] width 1126 height 116
click at [933, 488] on p "Вход против недельного тренда по долгосрочному снижению. Выставлен ошибочный ст…" at bounding box center [784, 484] width 1102 height 16
click at [806, 647] on th "15 15 20 30 50 1" at bounding box center [784, 640] width 1126 height 52
click at [814, 634] on th "15 15 20 30 50 1" at bounding box center [784, 640] width 1126 height 52
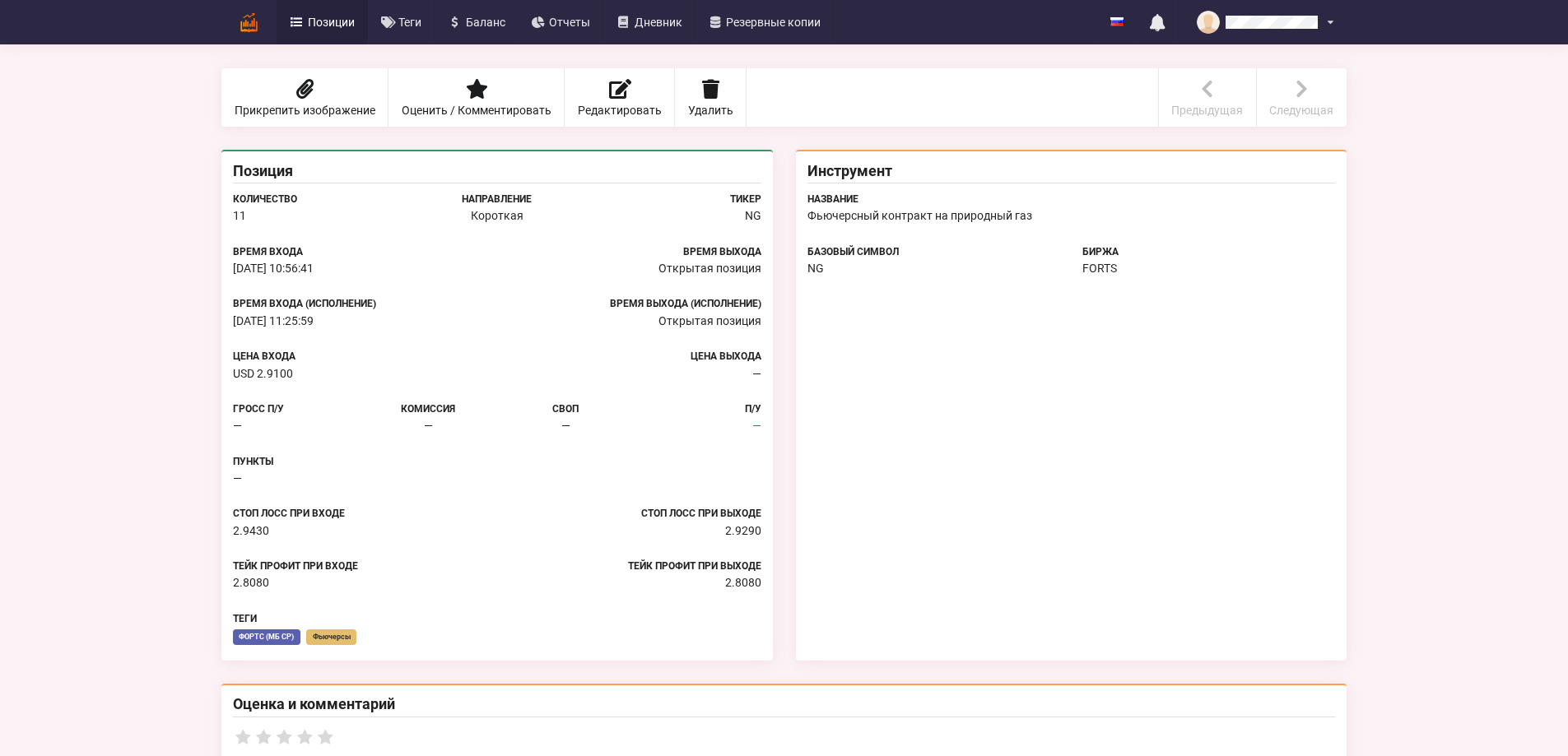
scroll to position [0, 0]
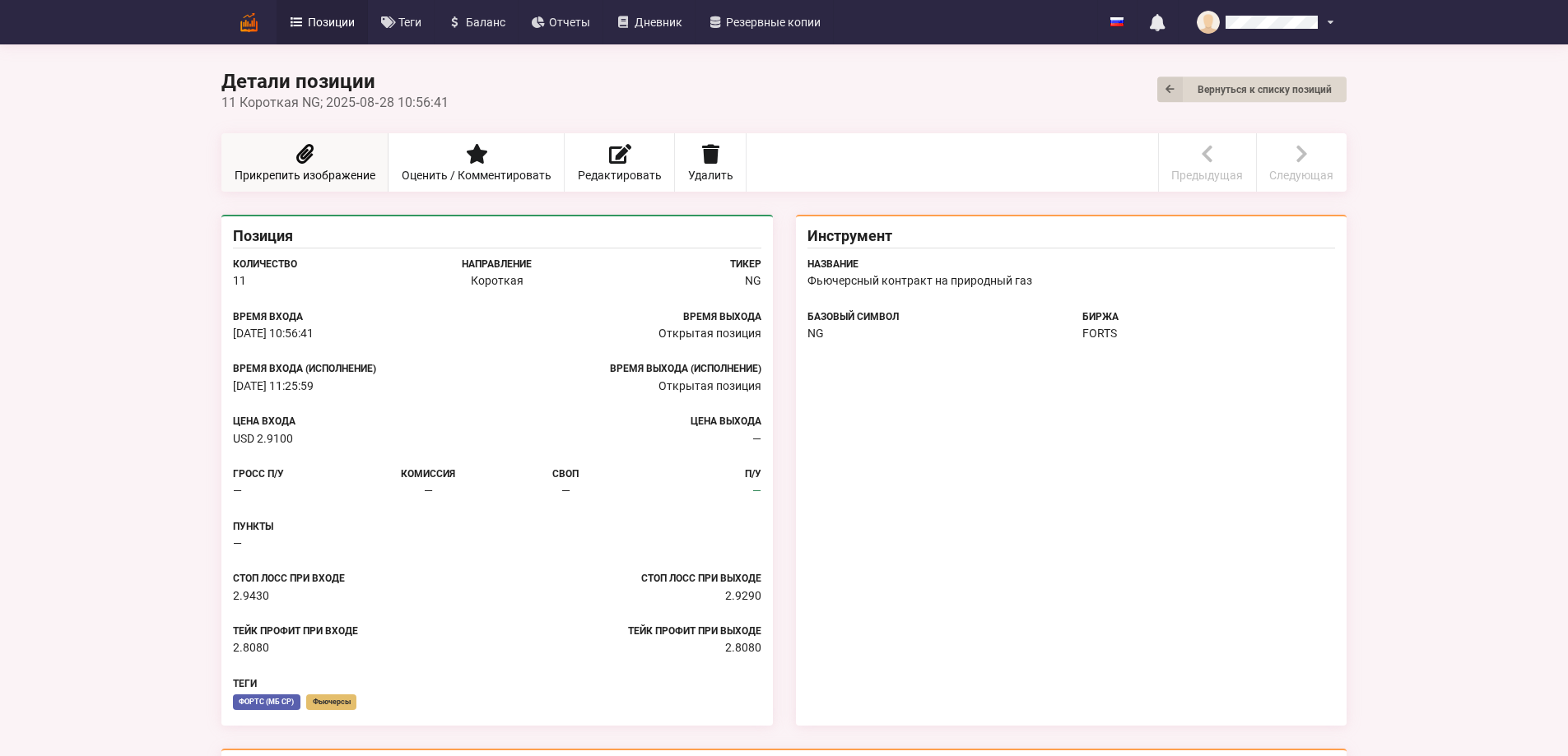
click at [222, 156] on link "Прикрепить изображение" at bounding box center [305, 162] width 167 height 58
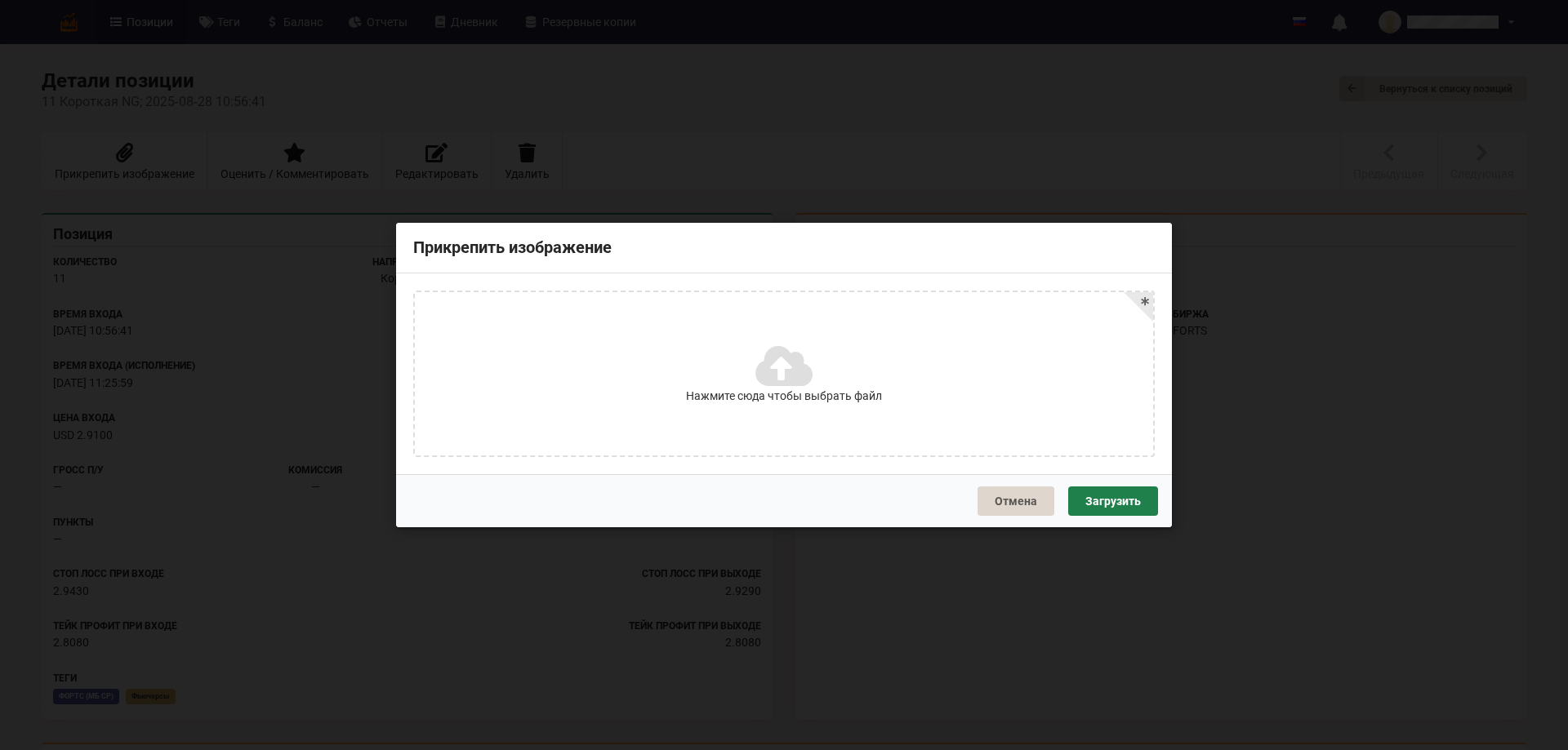
click at [1112, 506] on button "Загрузить" at bounding box center [1112, 501] width 90 height 29
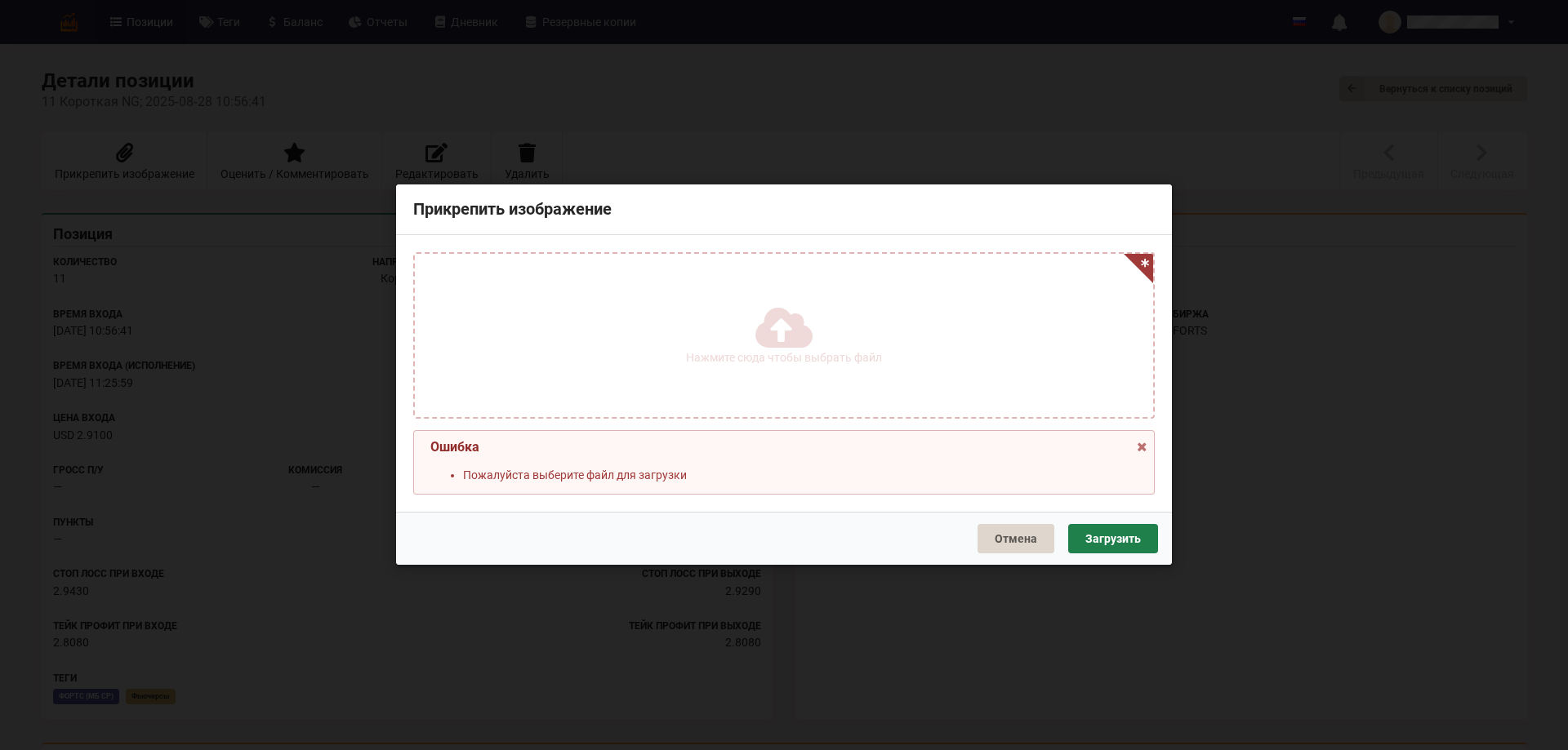
drag, startPoint x: 1110, startPoint y: 538, endPoint x: 702, endPoint y: 502, distance: 409.6
click at [1109, 538] on button "Загрузить" at bounding box center [1112, 539] width 90 height 29
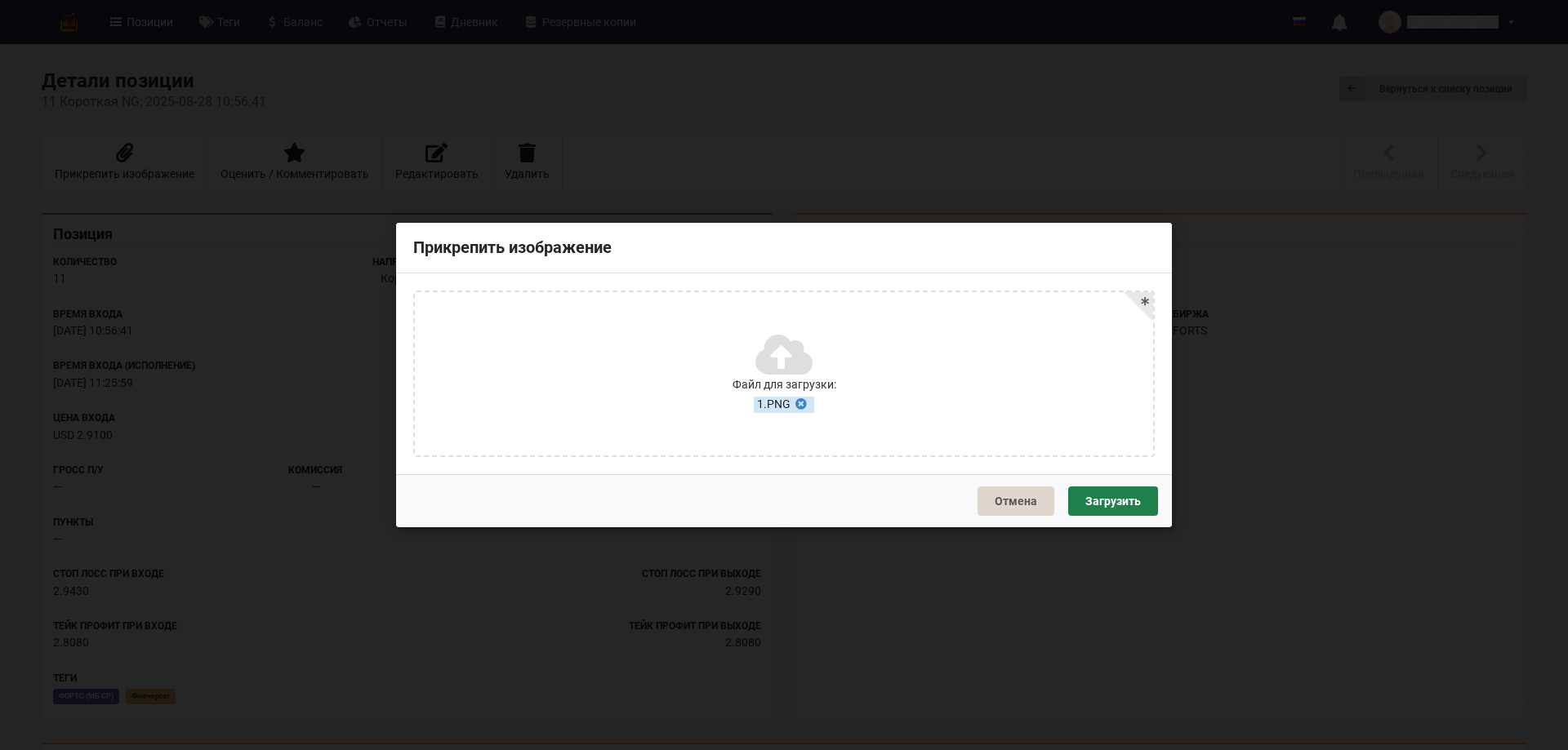
click at [1144, 493] on button "Загрузить" at bounding box center [1112, 501] width 90 height 29
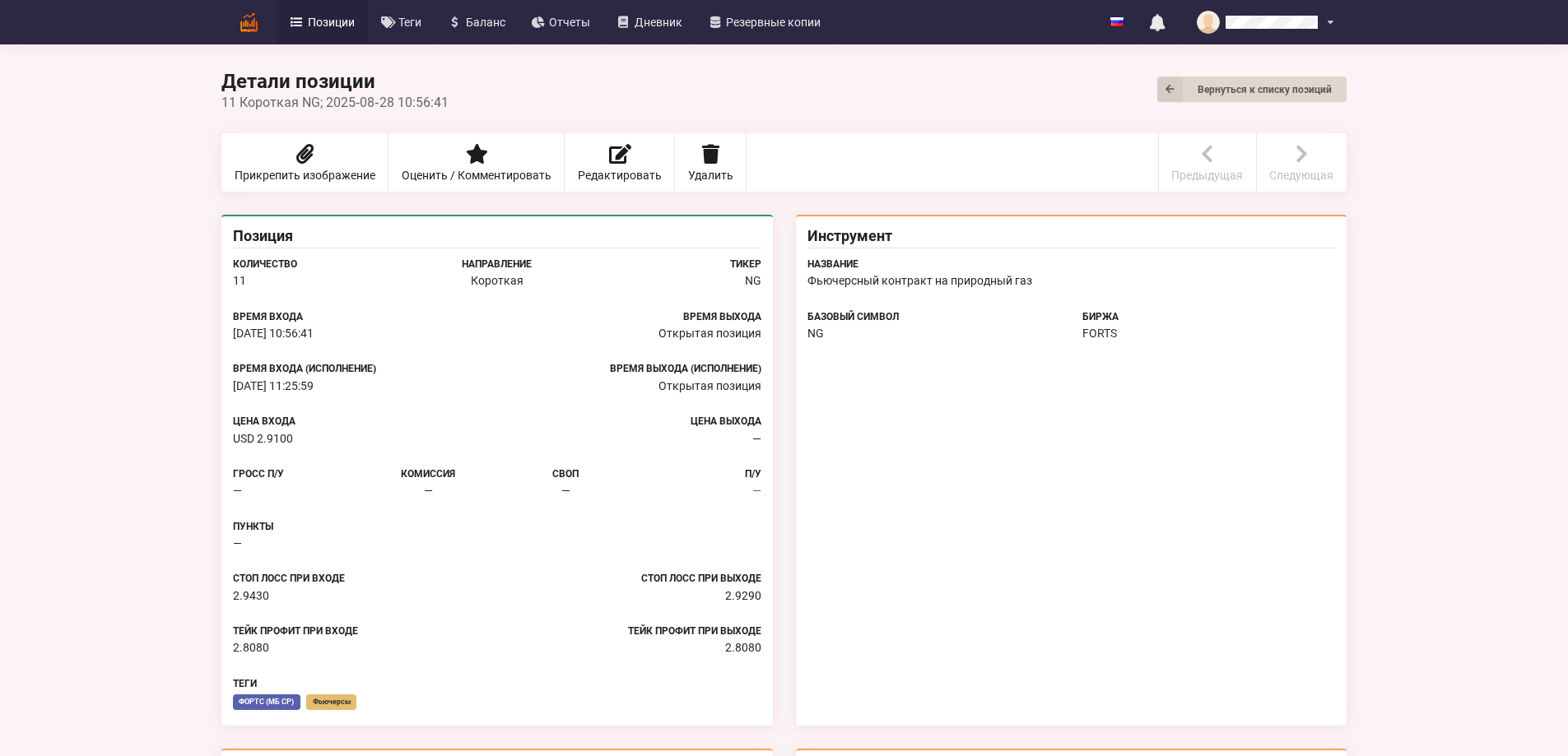
click at [686, 446] on div "Цена Выхода —" at bounding box center [634, 431] width 275 height 30
click at [676, 95] on div "11 Короткая NG; 2025‑08‑28 10:56:41" at bounding box center [784, 102] width 1126 height 15
click at [1347, 100] on div "11 Короткая NG; 2025‑08‑28 10:56:41" at bounding box center [784, 102] width 1126 height 15
click at [1347, 92] on link "Вернуться к списку позиций" at bounding box center [1251, 89] width 189 height 25
